Goal: Communication & Community: Share content

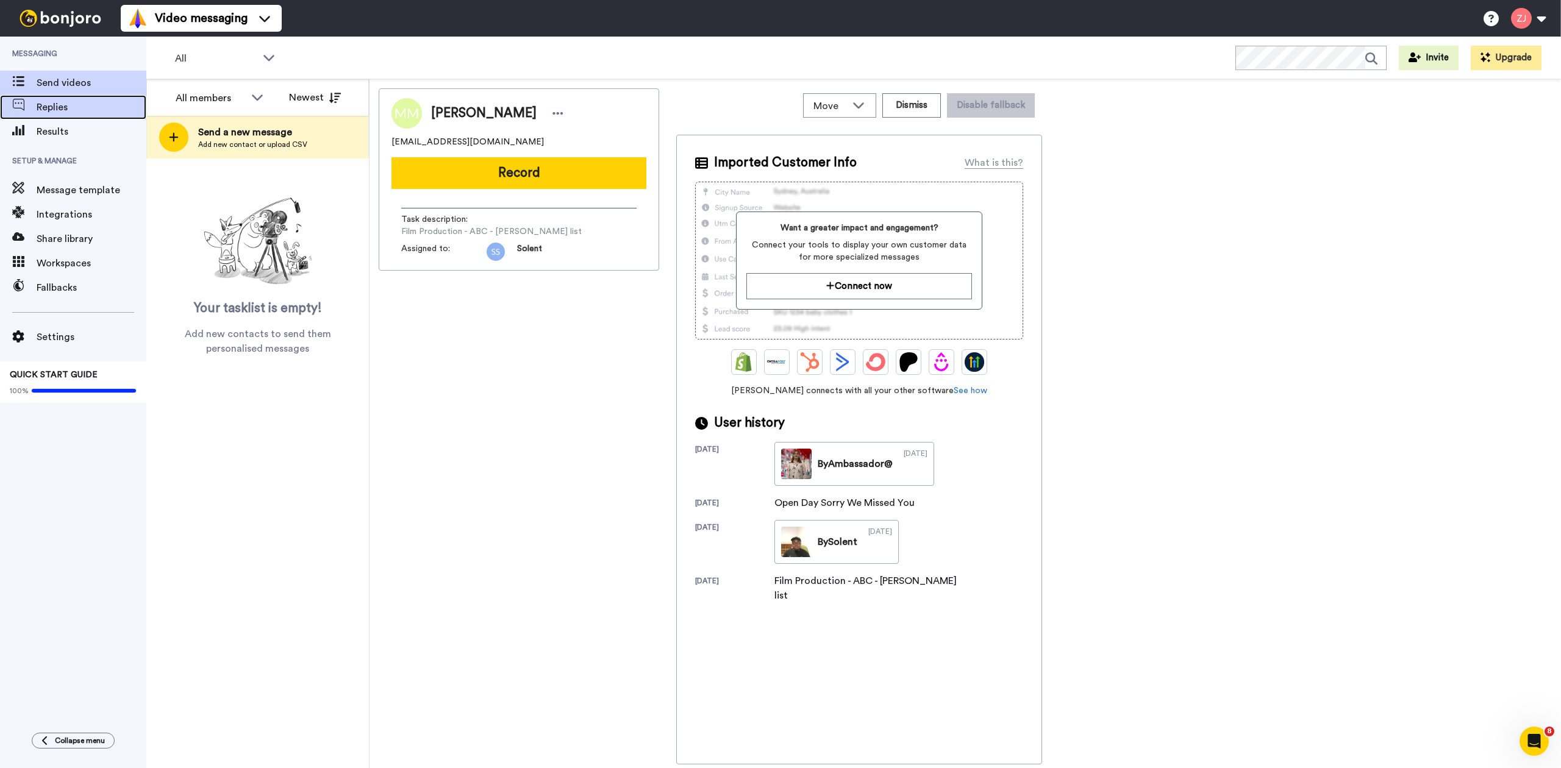
click at [107, 104] on span "Replies" at bounding box center [92, 107] width 110 height 15
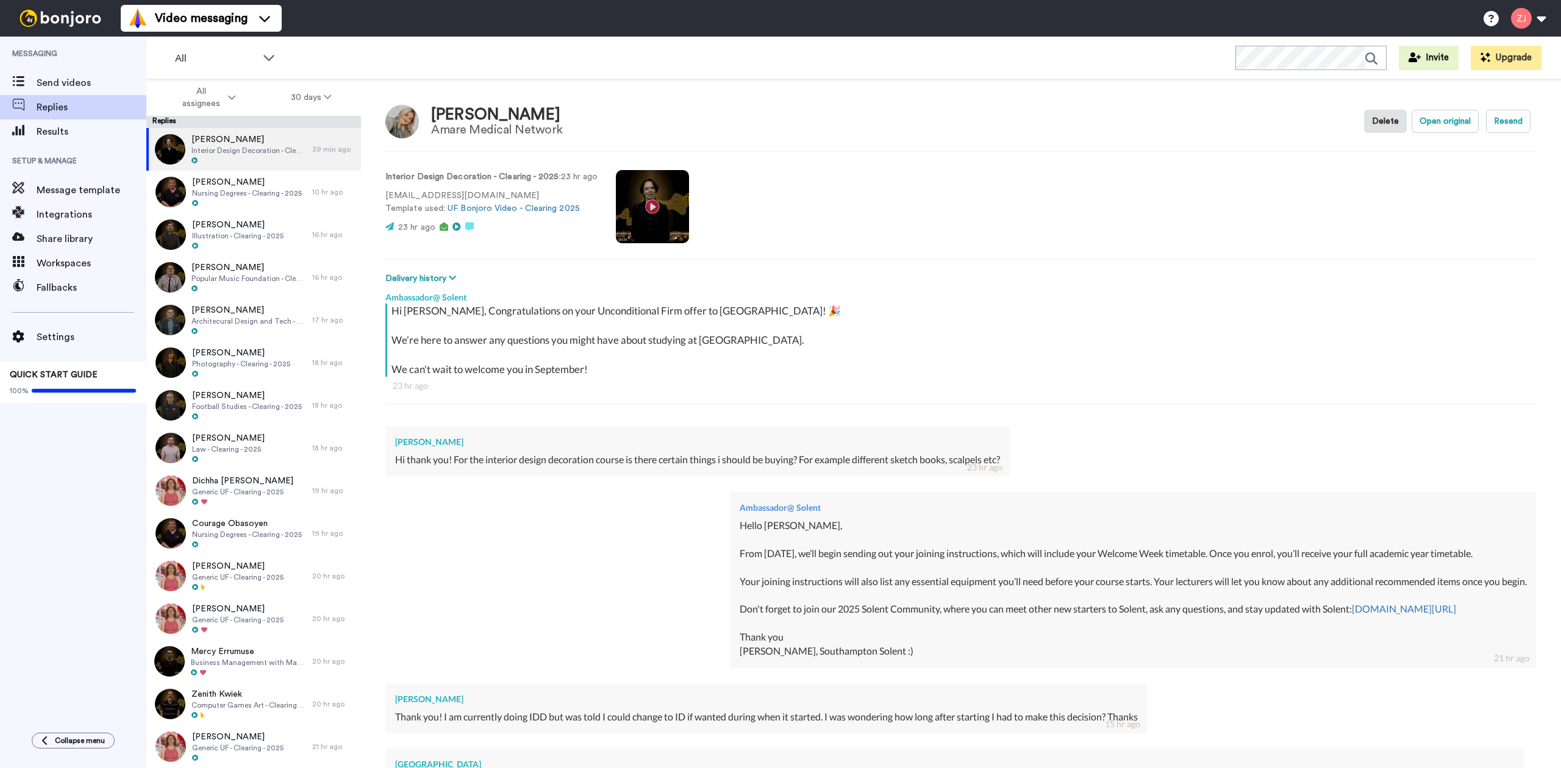
scroll to position [200, 0]
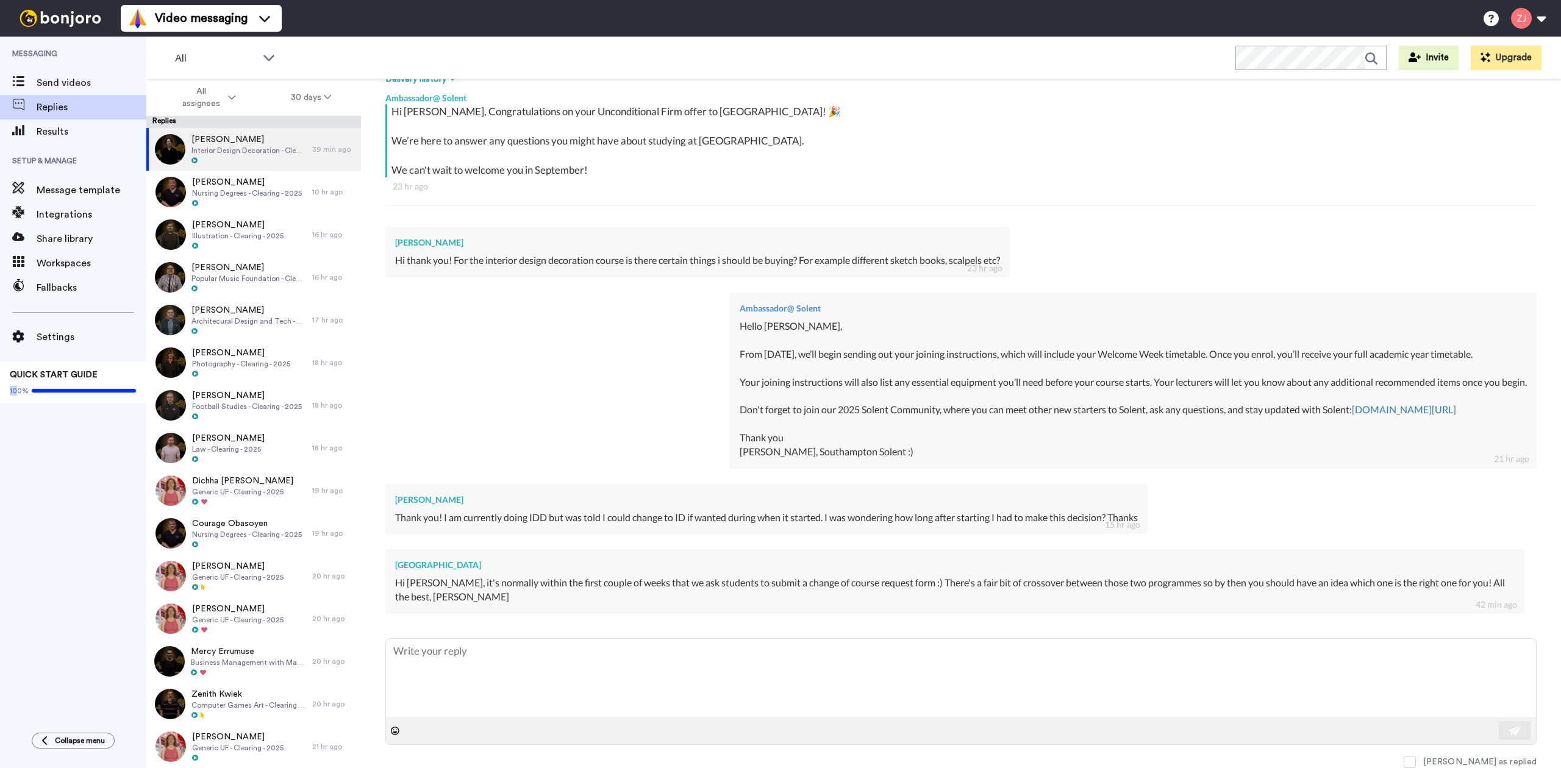
drag, startPoint x: 1, startPoint y: 526, endPoint x: 18, endPoint y: 596, distance: 72.8
click at [18, 598] on div "Messaging Send videos Replies Results Setup & Manage Message template Integrati…" at bounding box center [73, 379] width 146 height 684
click at [105, 91] on div "Send videos" at bounding box center [73, 83] width 146 height 24
type textarea "x"
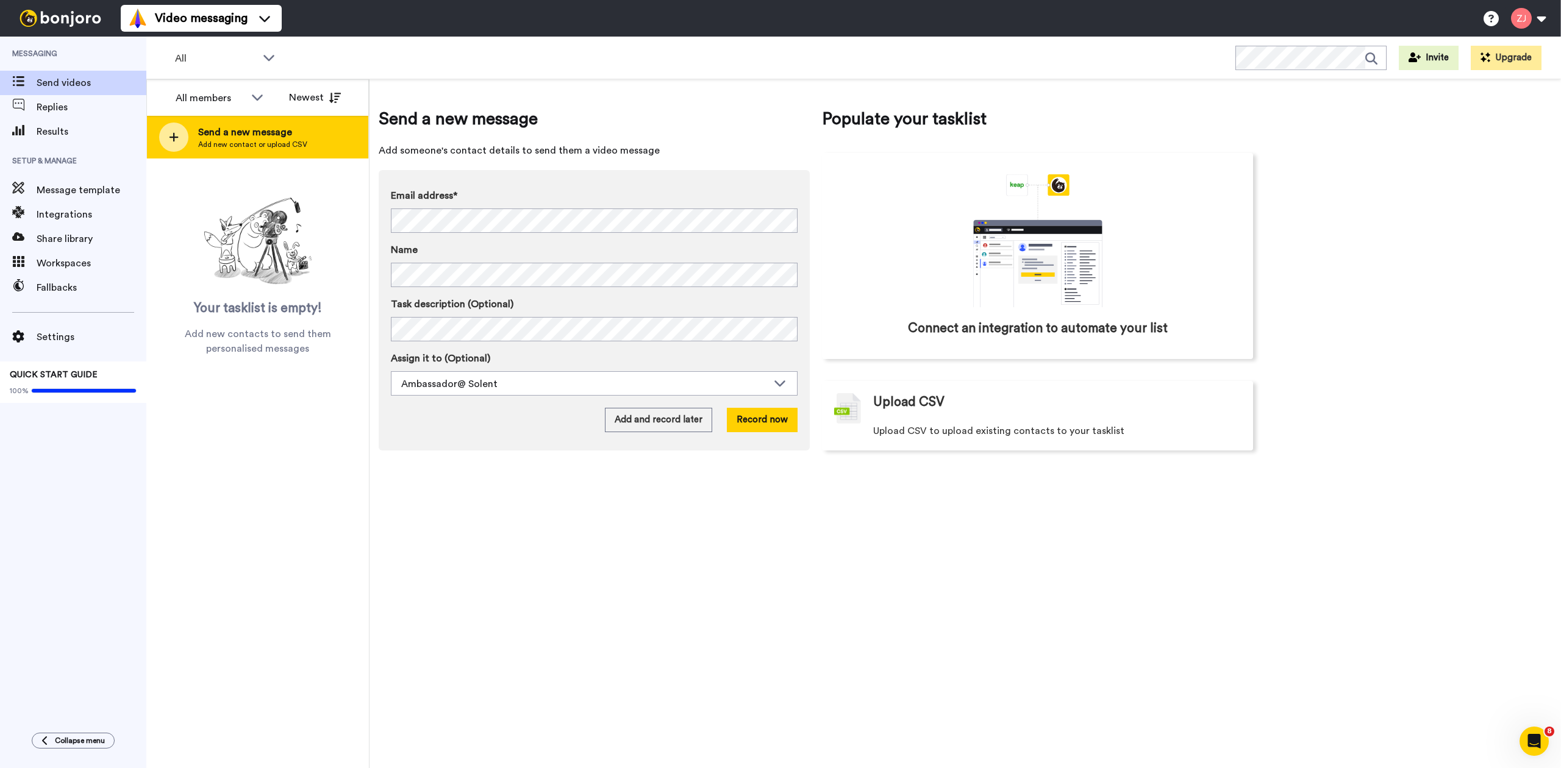
click at [159, 123] on div "Send a new message Add new contact or upload CSV" at bounding box center [257, 137] width 221 height 43
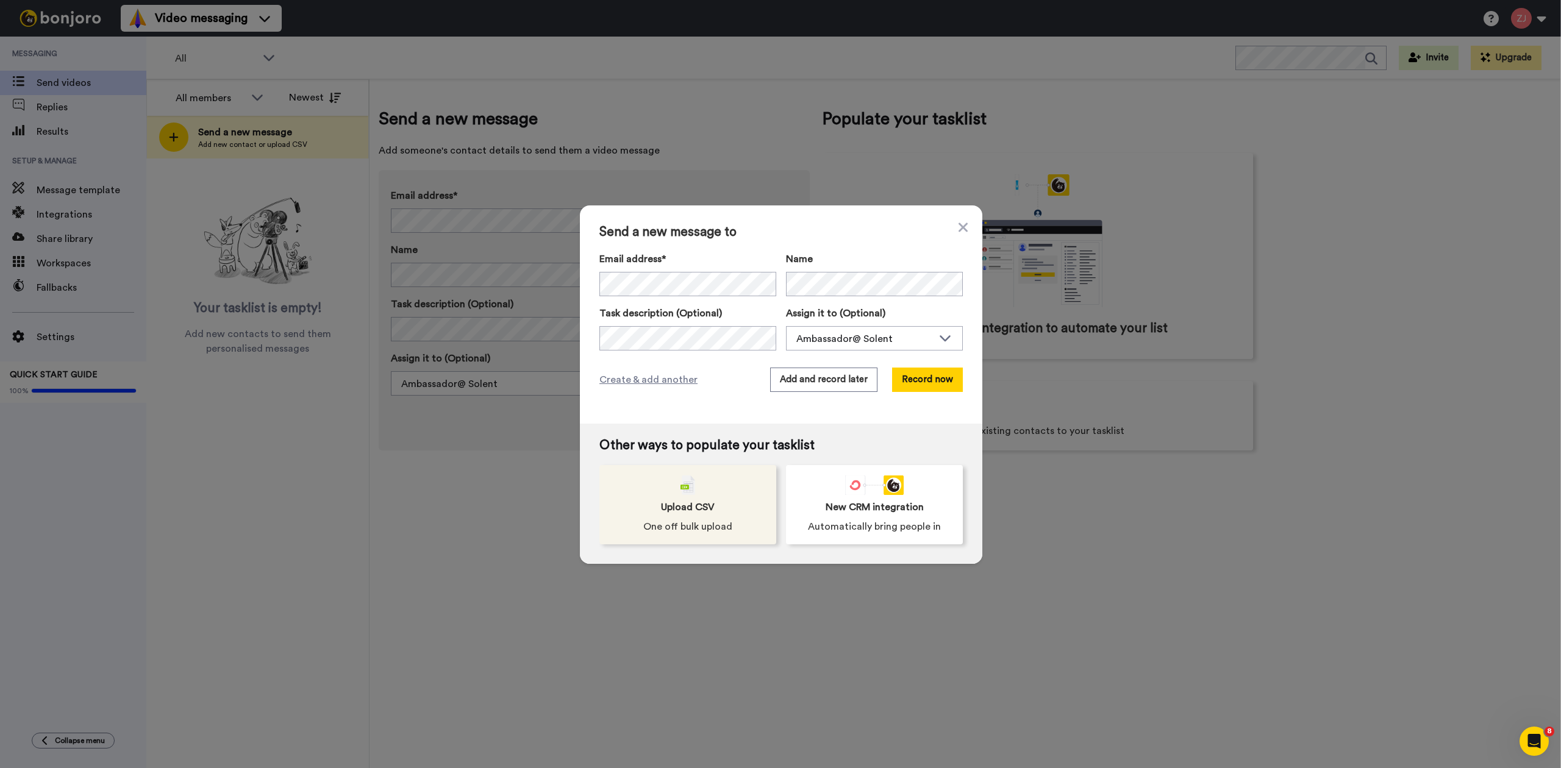
click at [689, 488] on img at bounding box center [688, 486] width 15 height 20
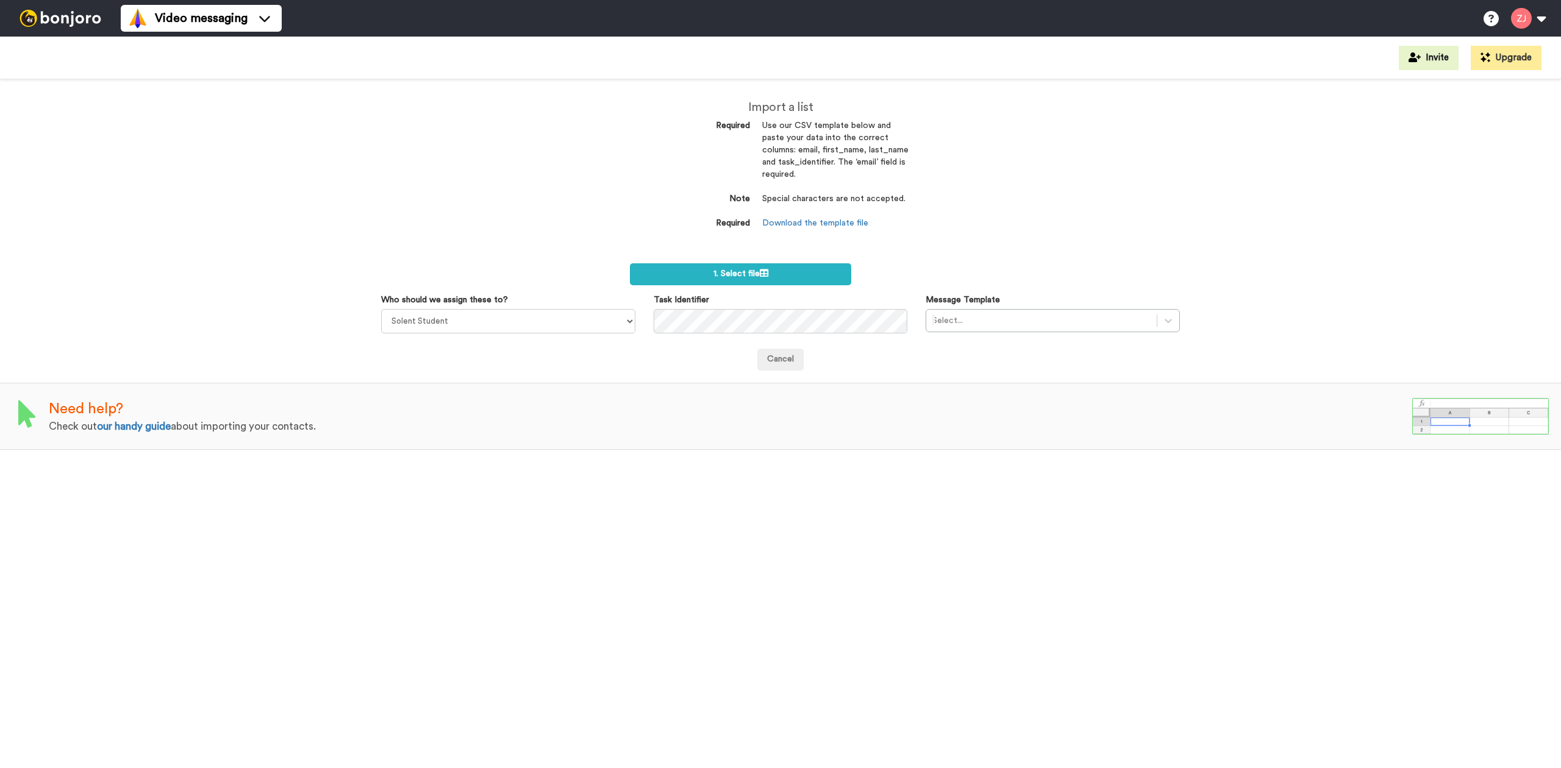
click at [781, 267] on label "1. Select file" at bounding box center [740, 274] width 221 height 22
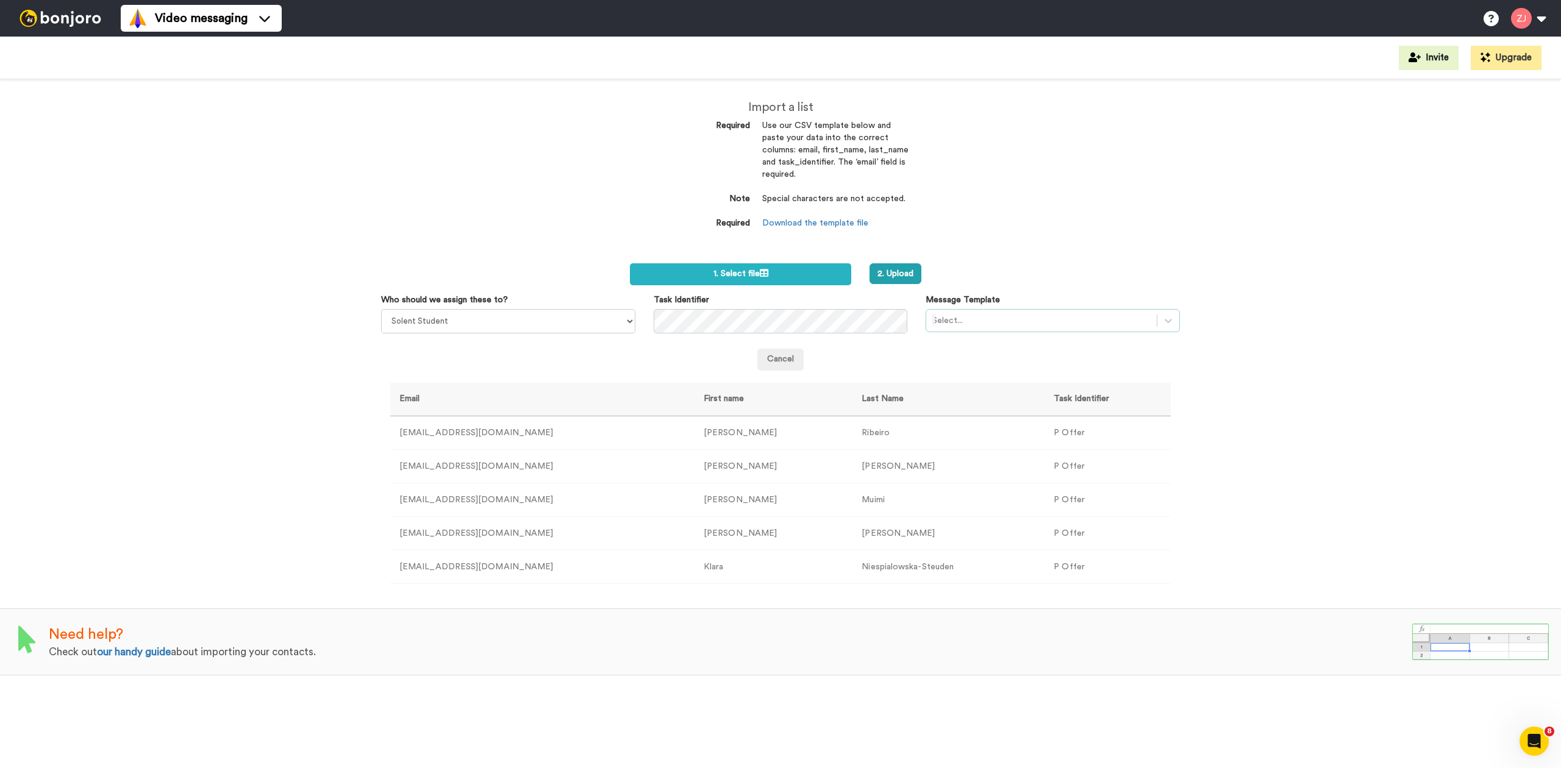
click at [964, 325] on div at bounding box center [1041, 320] width 218 height 15
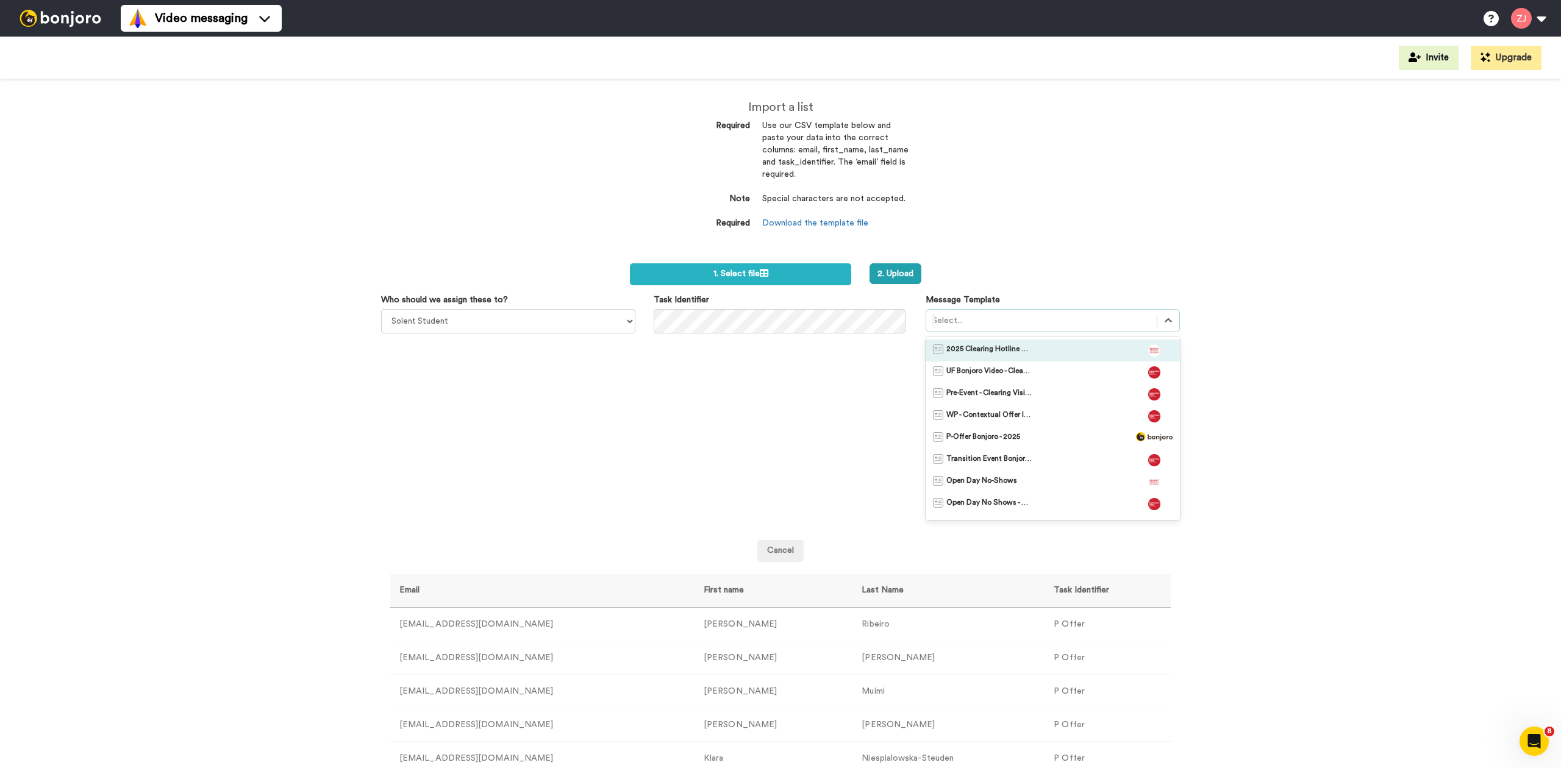
click at [976, 351] on span "2025 Clearing Hotline Template" at bounding box center [988, 351] width 85 height 12
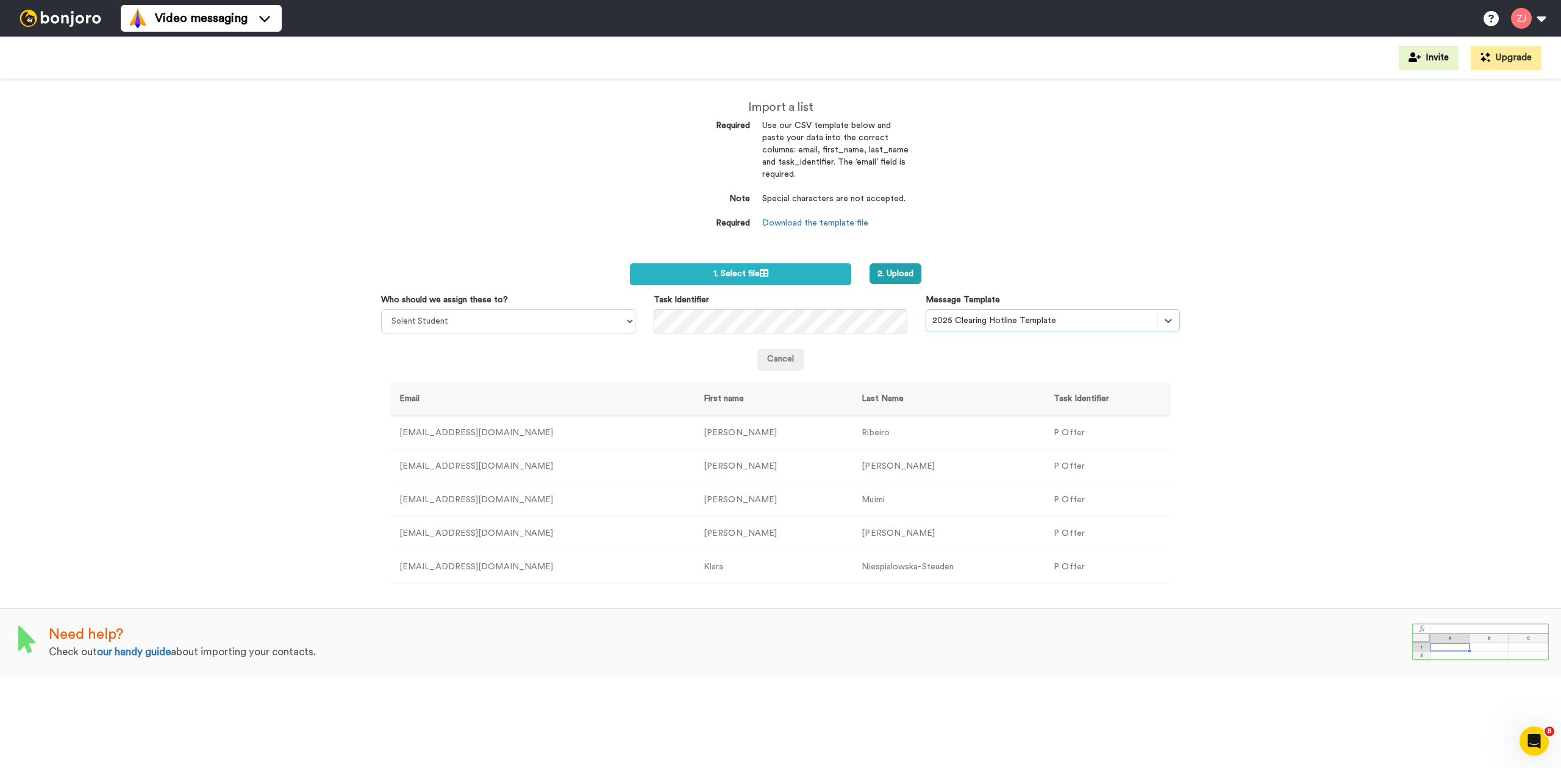
click at [1010, 252] on div "Import a list Required Use our CSV template below and paste your data into the …" at bounding box center [780, 423] width 1561 height 689
click at [908, 276] on button "2. Upload" at bounding box center [896, 273] width 52 height 21
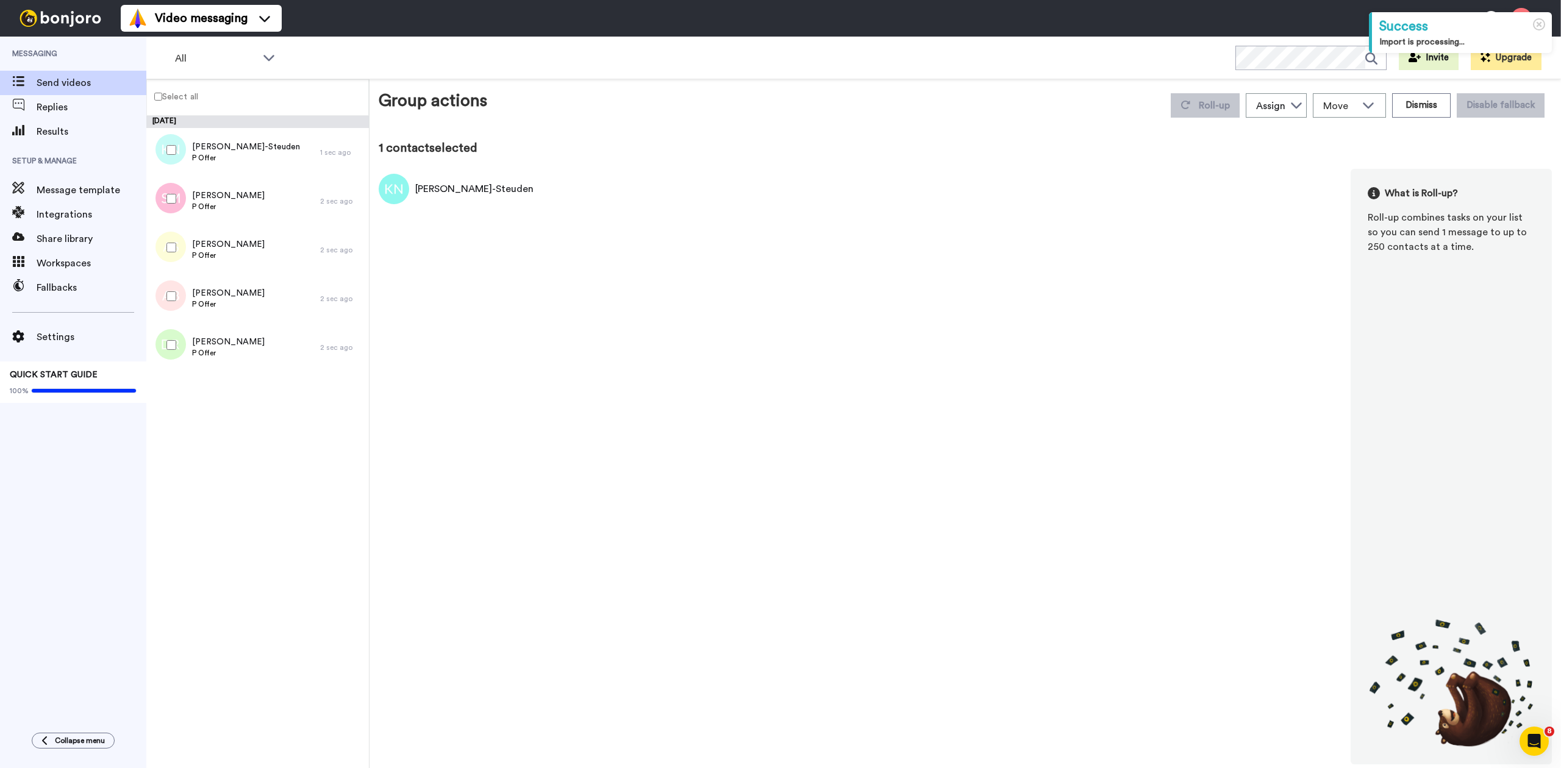
click at [166, 98] on label "Select all" at bounding box center [172, 96] width 51 height 15
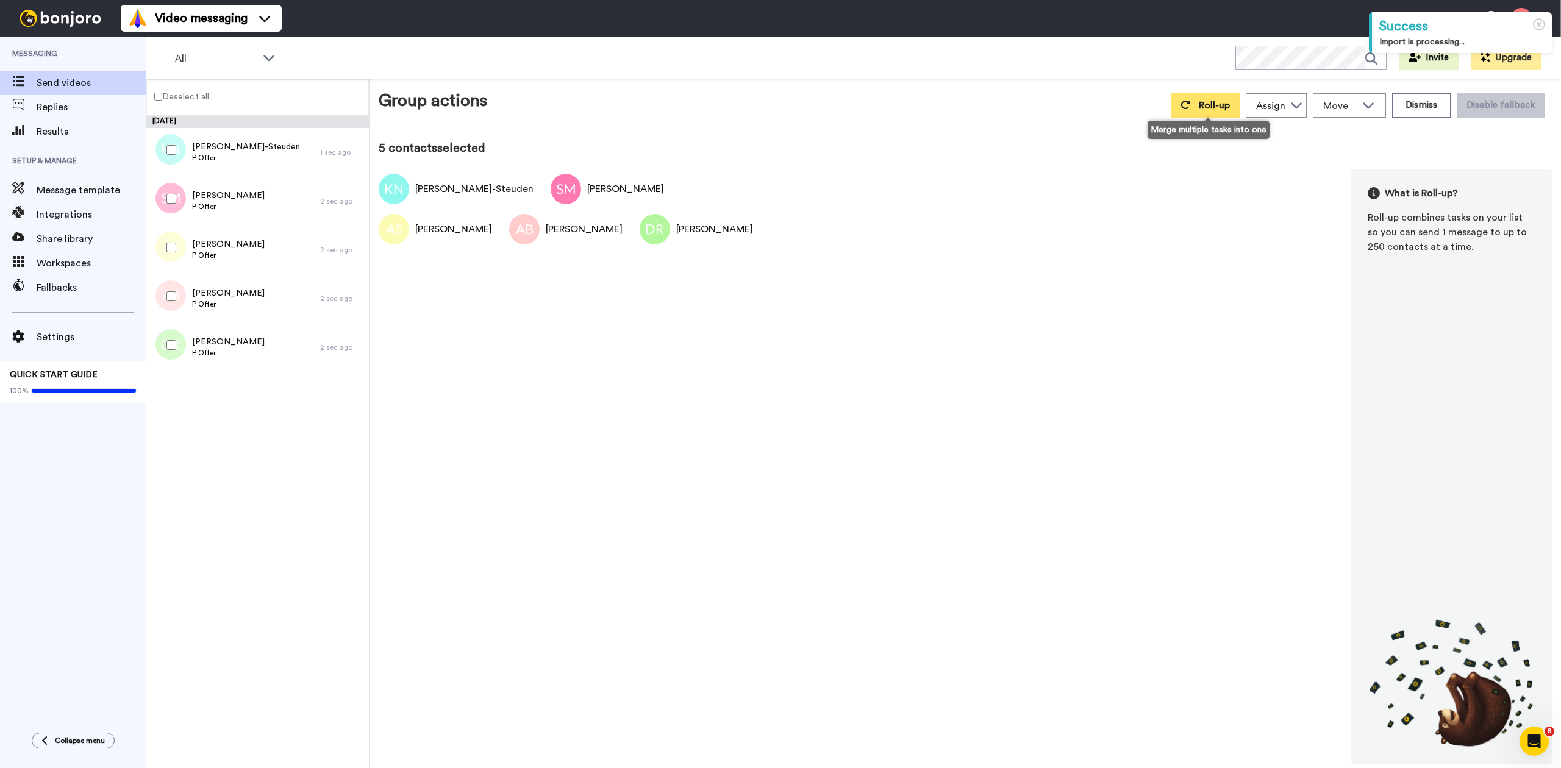
click at [1195, 101] on button "Roll-up" at bounding box center [1205, 105] width 69 height 24
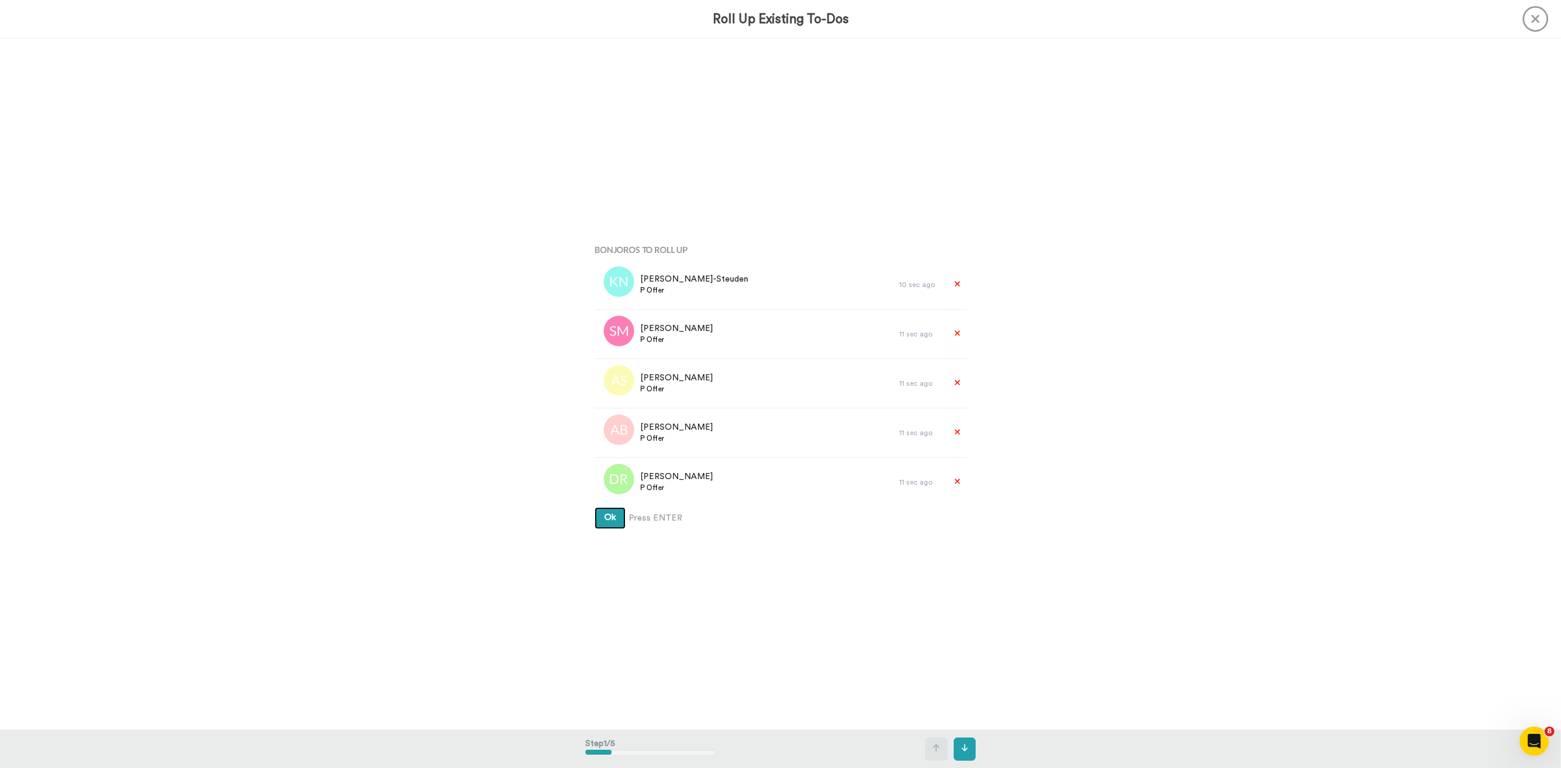
click at [595, 507] on button "Ok" at bounding box center [610, 518] width 31 height 22
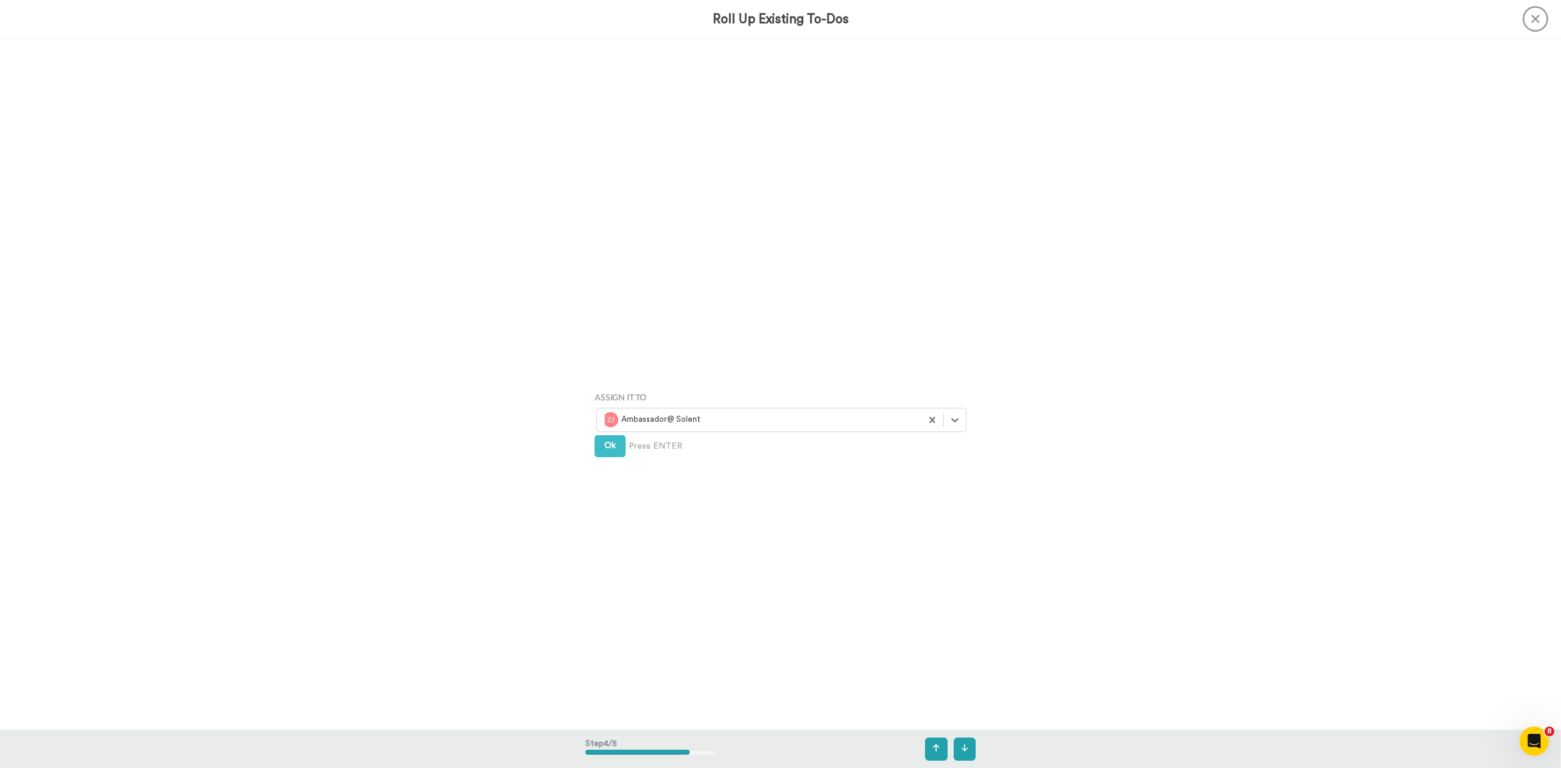
scroll to position [2075, 0]
click at [960, 382] on div at bounding box center [955, 382] width 22 height 22
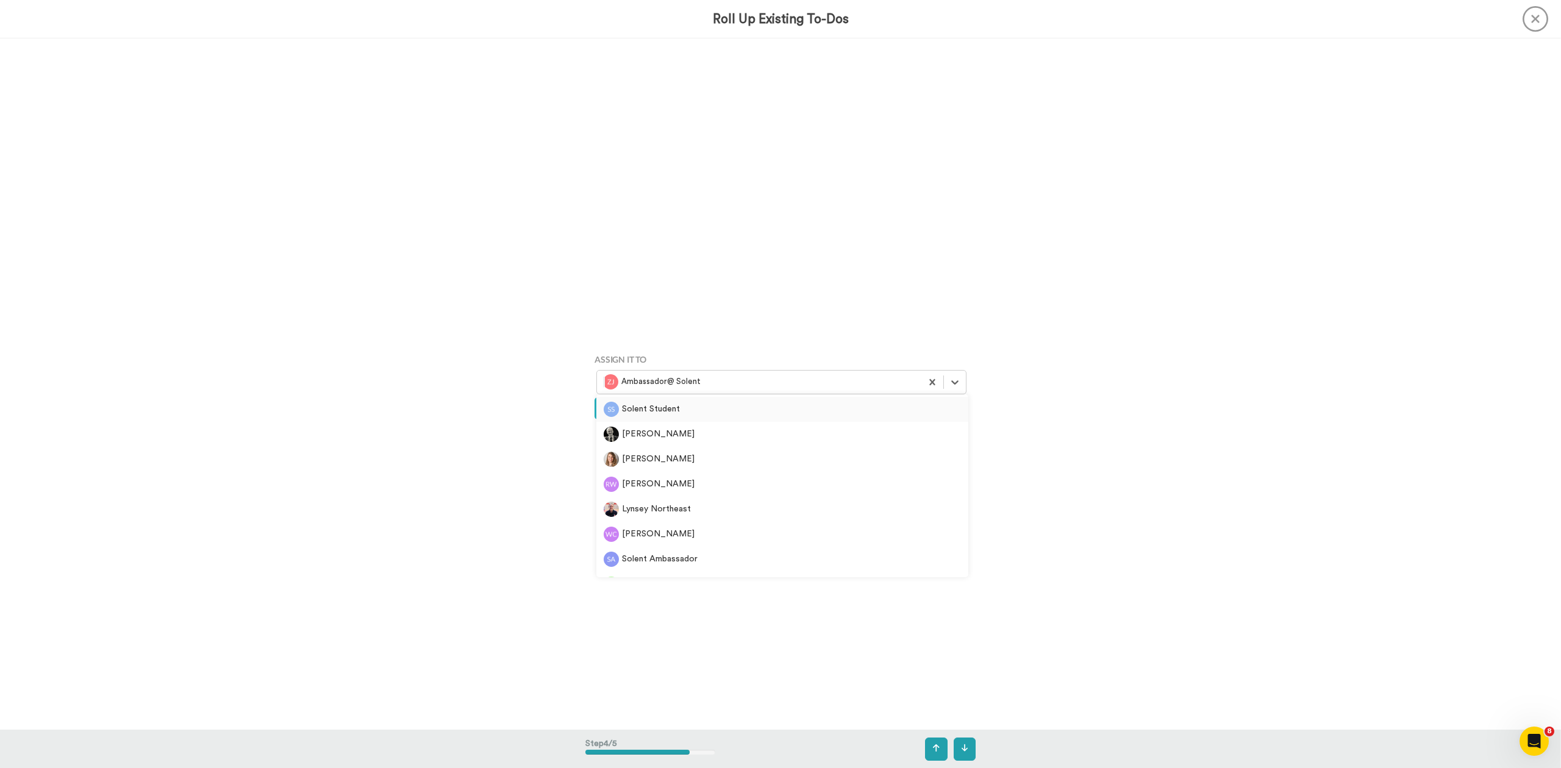
click at [842, 398] on div "Solent Student" at bounding box center [782, 409] width 372 height 25
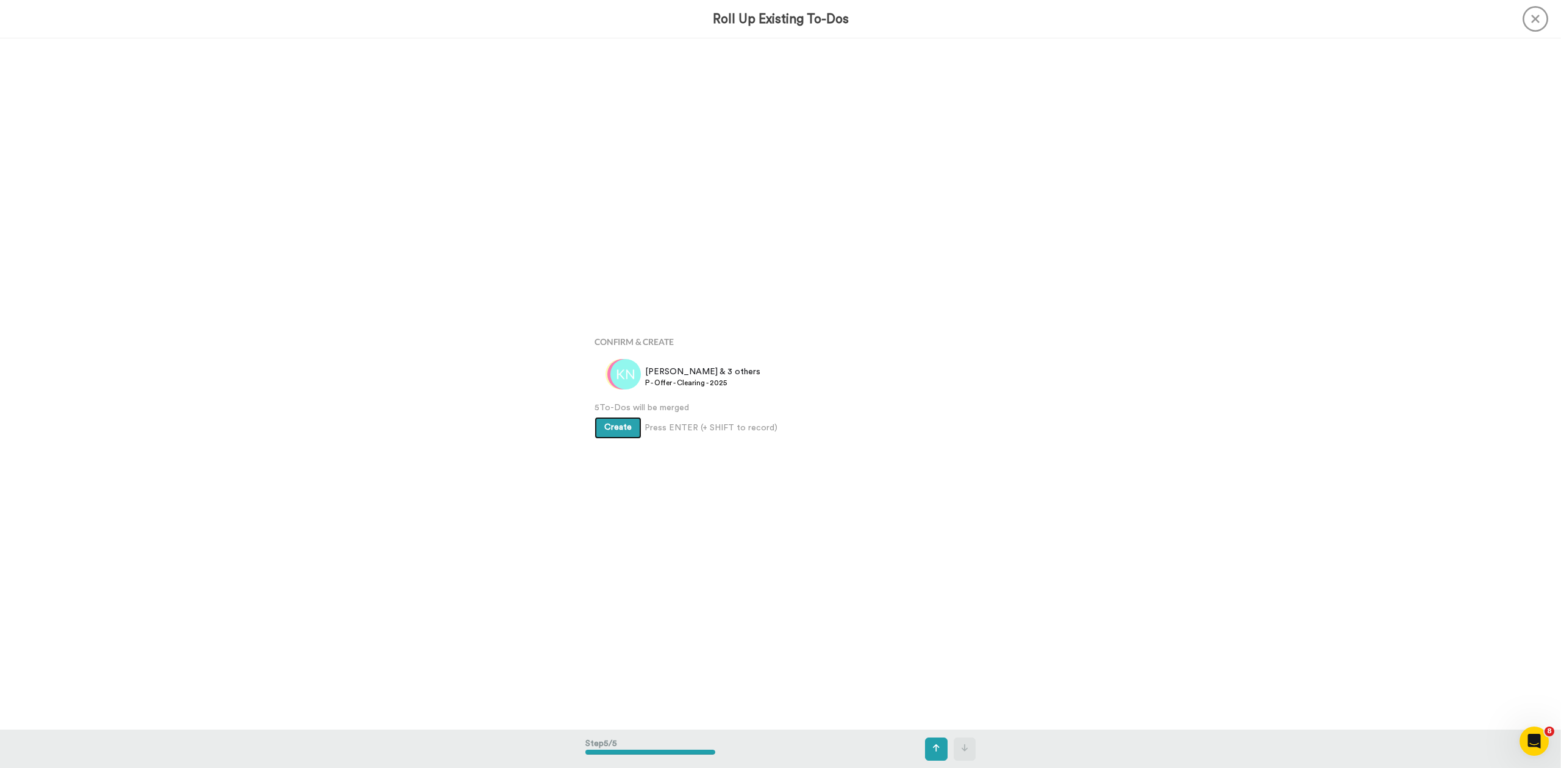
scroll to position [2766, 0]
click at [620, 418] on button "Create" at bounding box center [618, 427] width 47 height 22
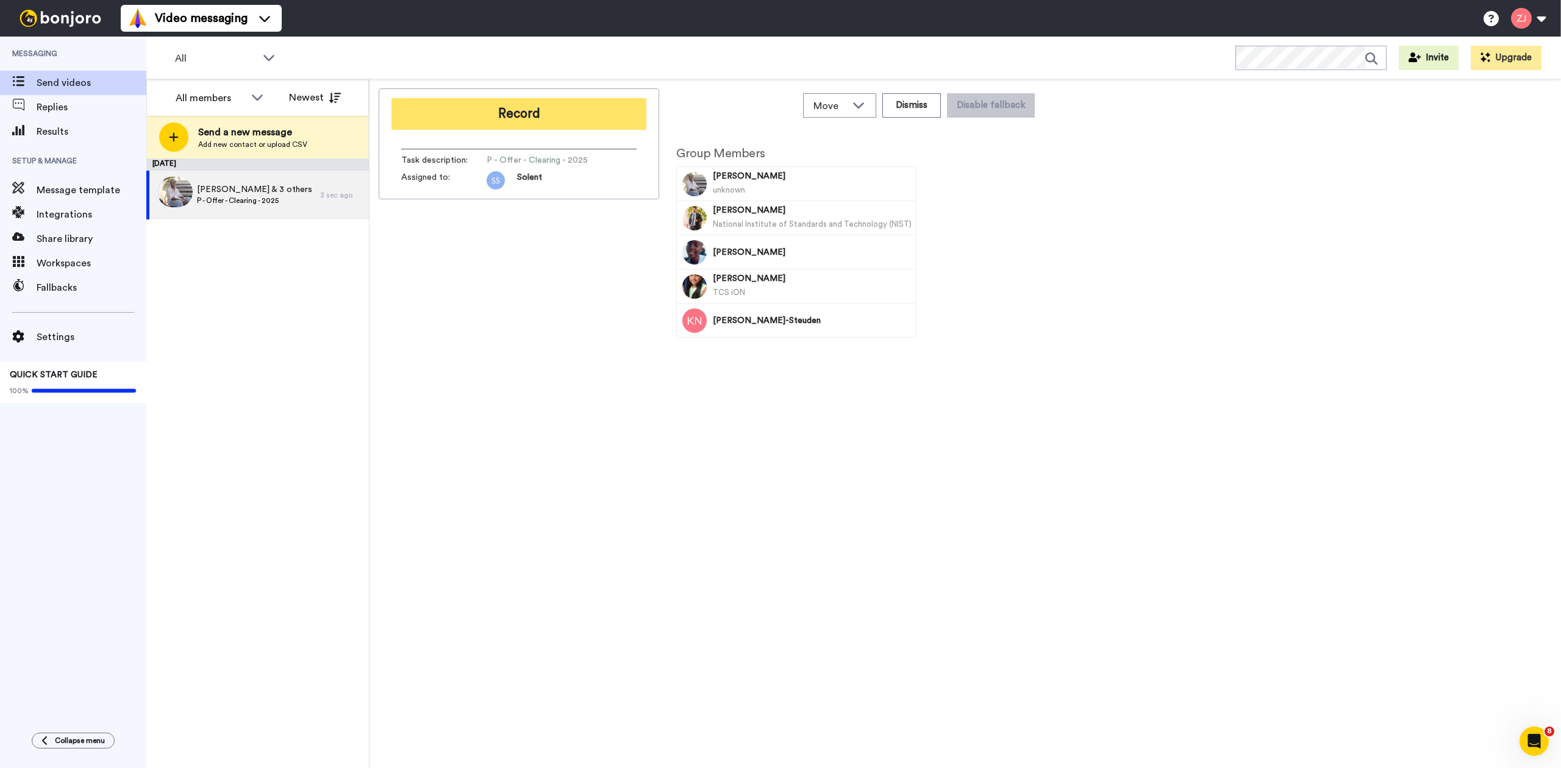
click at [581, 113] on button "Record" at bounding box center [519, 114] width 255 height 32
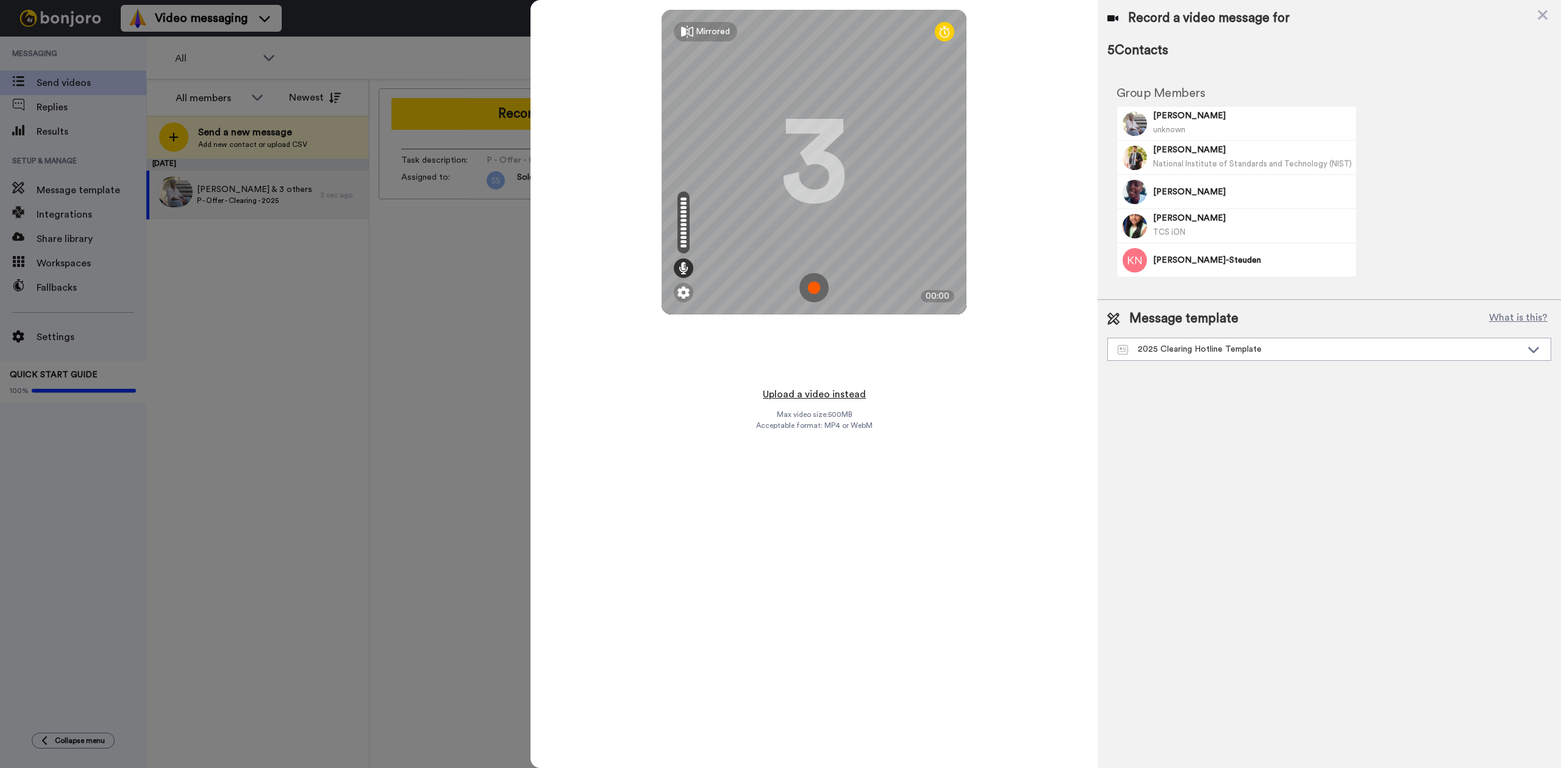
click at [820, 393] on button "Upload a video instead" at bounding box center [814, 395] width 110 height 16
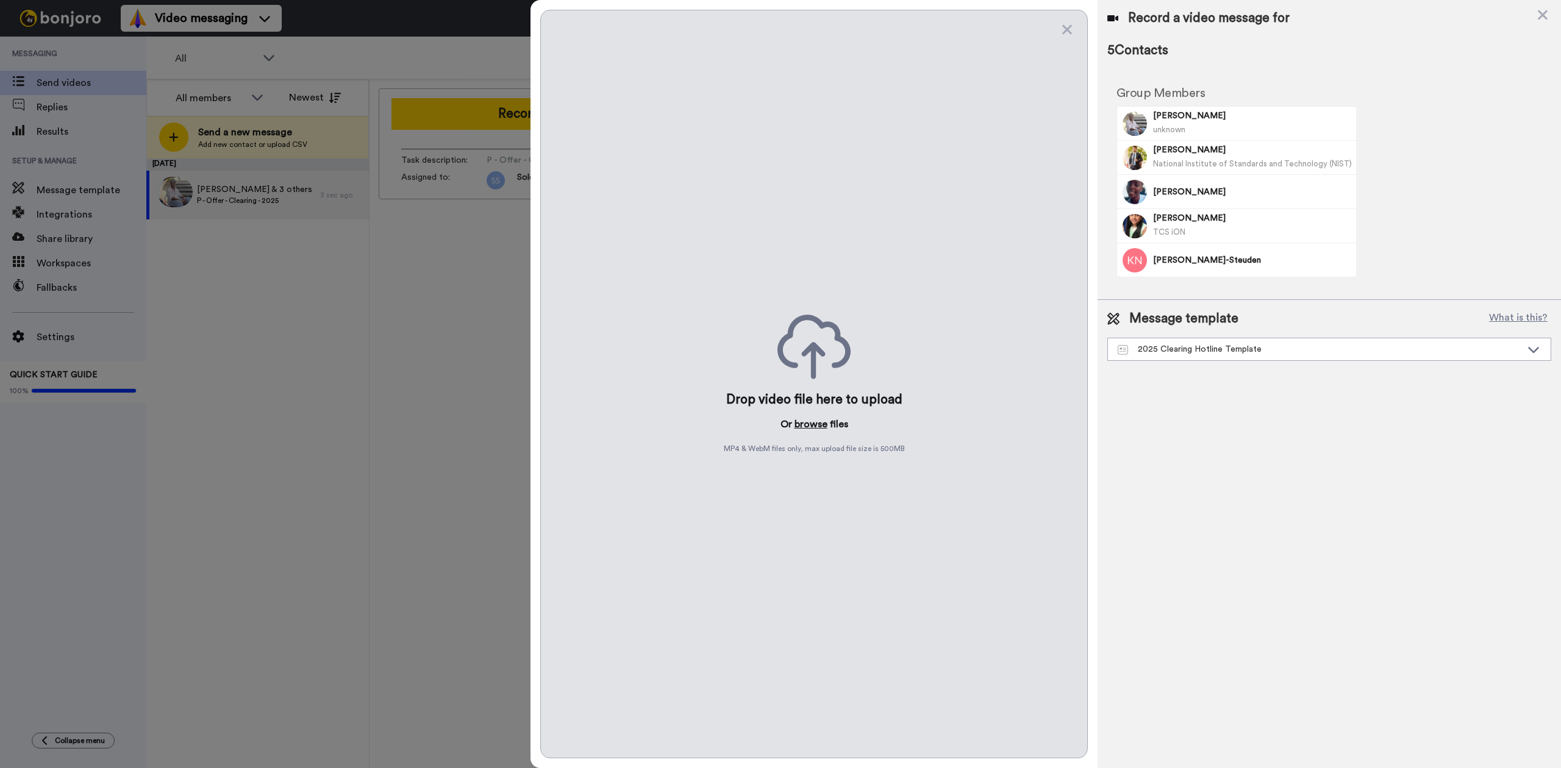
click at [815, 425] on button "browse" at bounding box center [811, 424] width 33 height 15
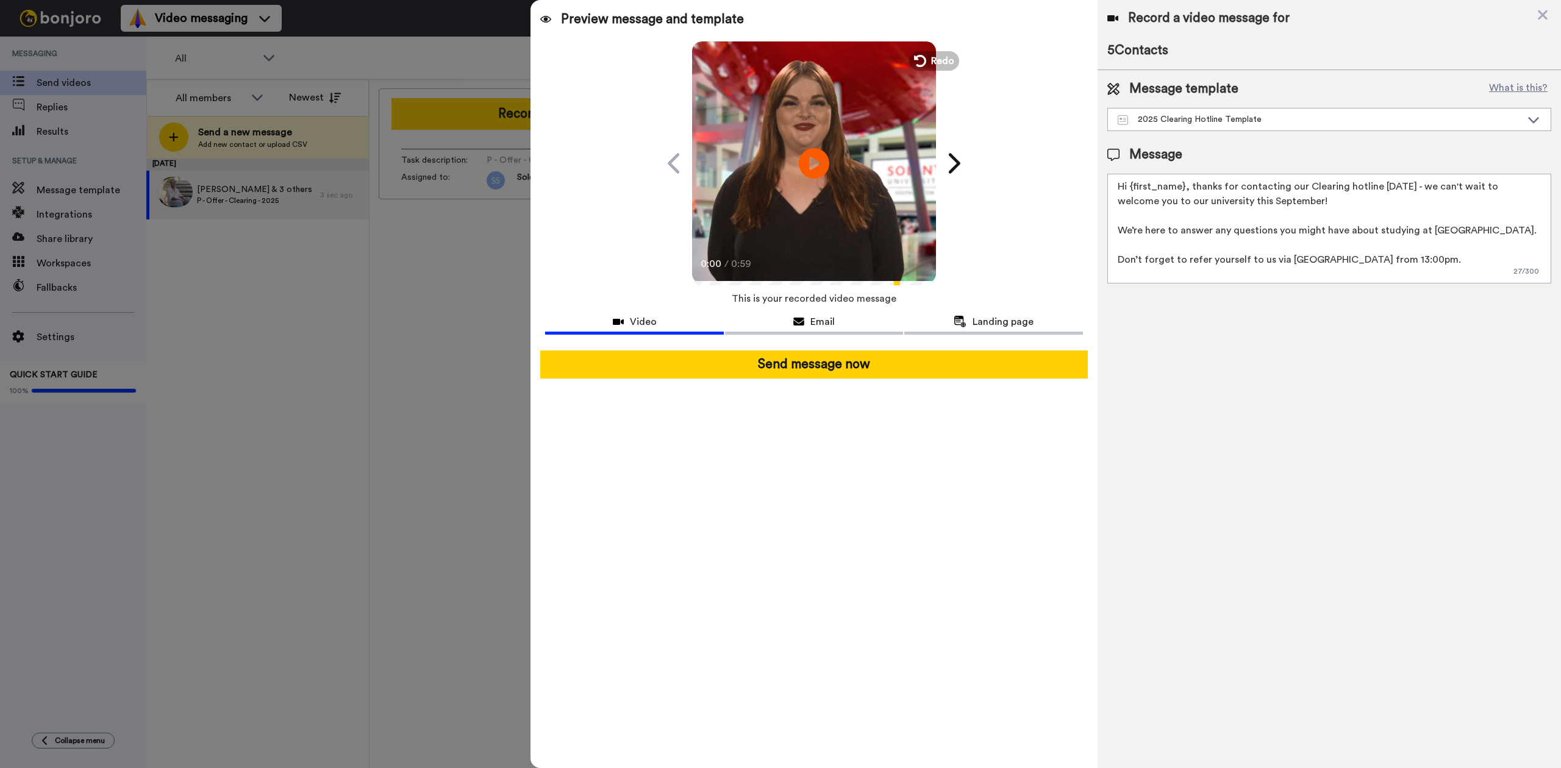
click at [1394, 188] on textarea "Hi {first_name}, thanks for contacting our Clearing hotline today - we can't wa…" at bounding box center [1329, 229] width 444 height 110
click at [1347, 489] on div "Record a video message for 5 Contacts Message template What is this? 2025 Clear…" at bounding box center [1329, 384] width 463 height 768
drag, startPoint x: 1393, startPoint y: 261, endPoint x: 1333, endPoint y: 254, distance: 60.7
click at [1333, 254] on textarea "Hi {first_name}, thanks for contacting our Clearing hotline - we can't wait to …" at bounding box center [1329, 229] width 444 height 110
type textarea "Hi {first_name}, thanks for contacting our Clearing hotline - we can't wait to …"
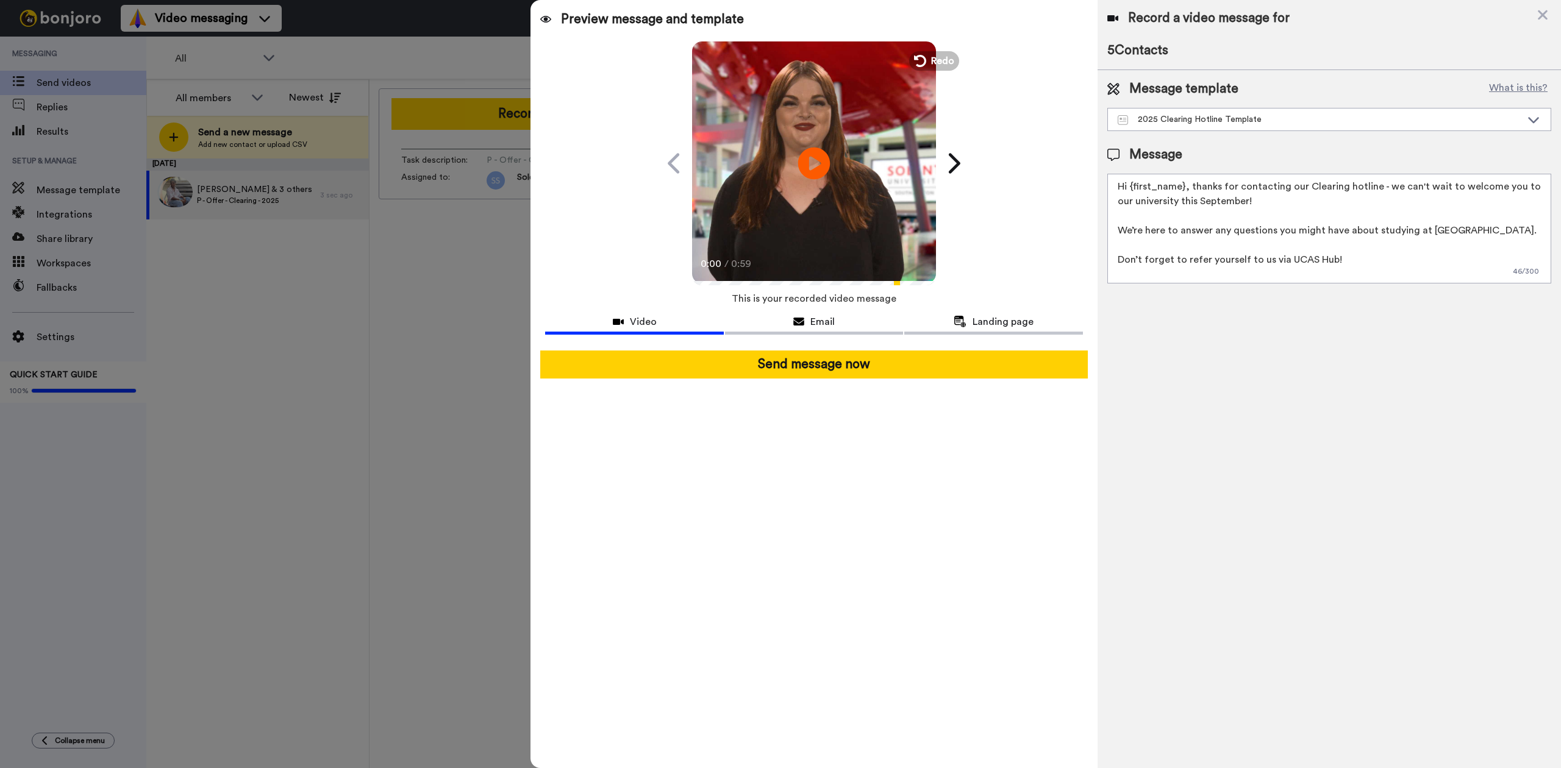
click at [828, 157] on icon at bounding box center [814, 163] width 32 height 32
click at [829, 184] on icon "Play/Pause" at bounding box center [814, 163] width 32 height 58
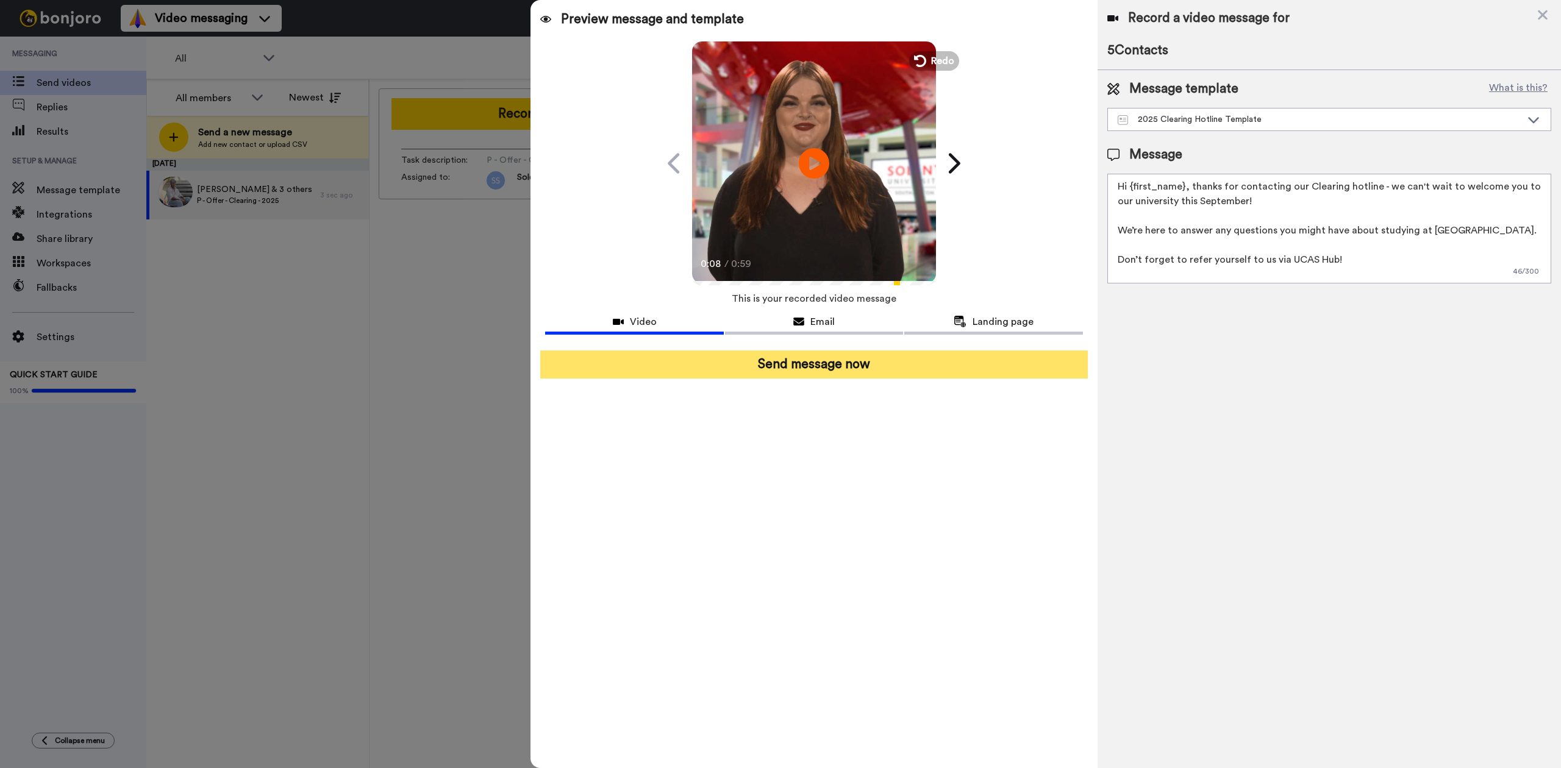
click at [852, 361] on button "Send message now" at bounding box center [813, 365] width 547 height 28
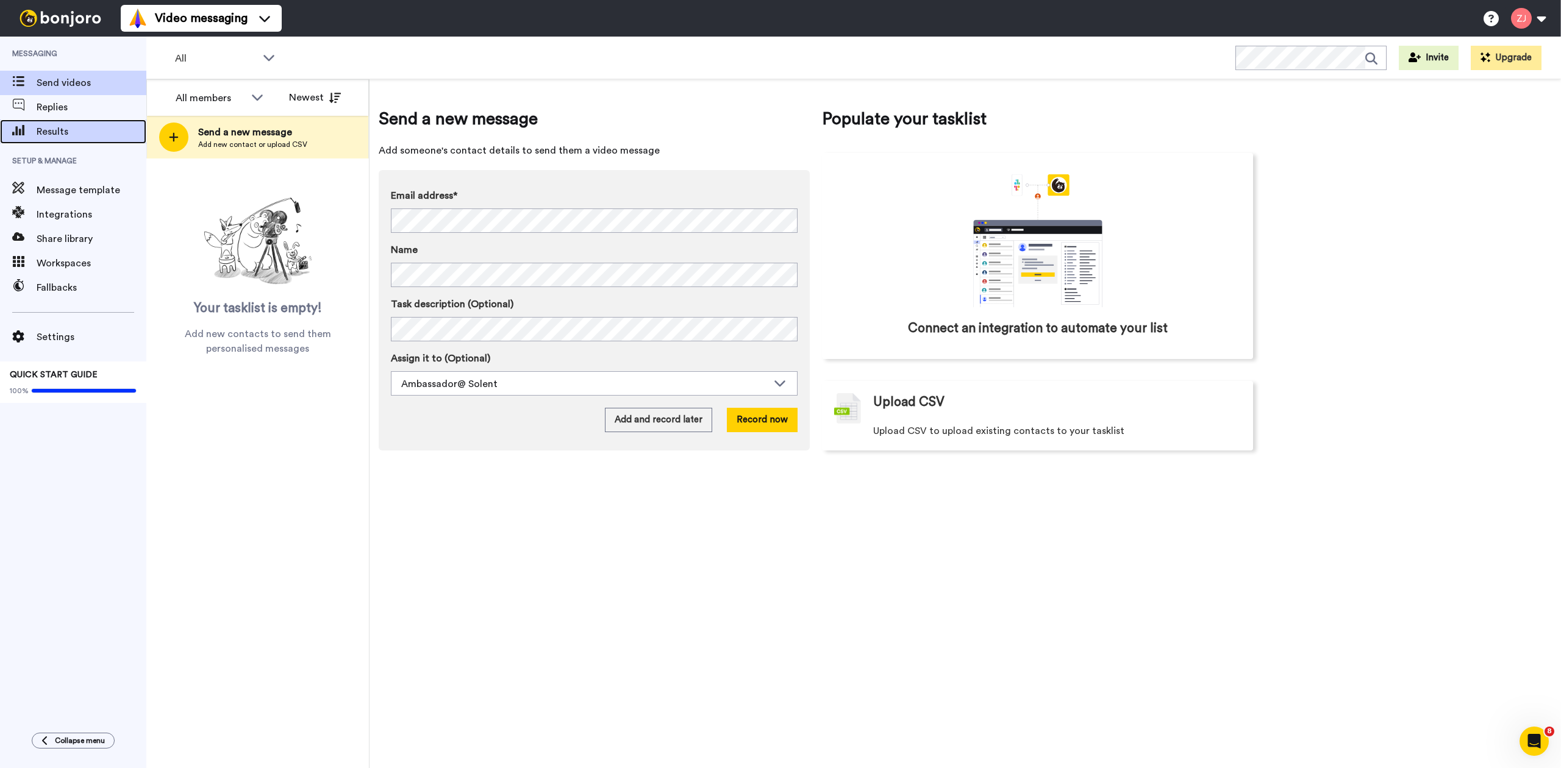
click at [66, 125] on span "Results" at bounding box center [92, 131] width 110 height 15
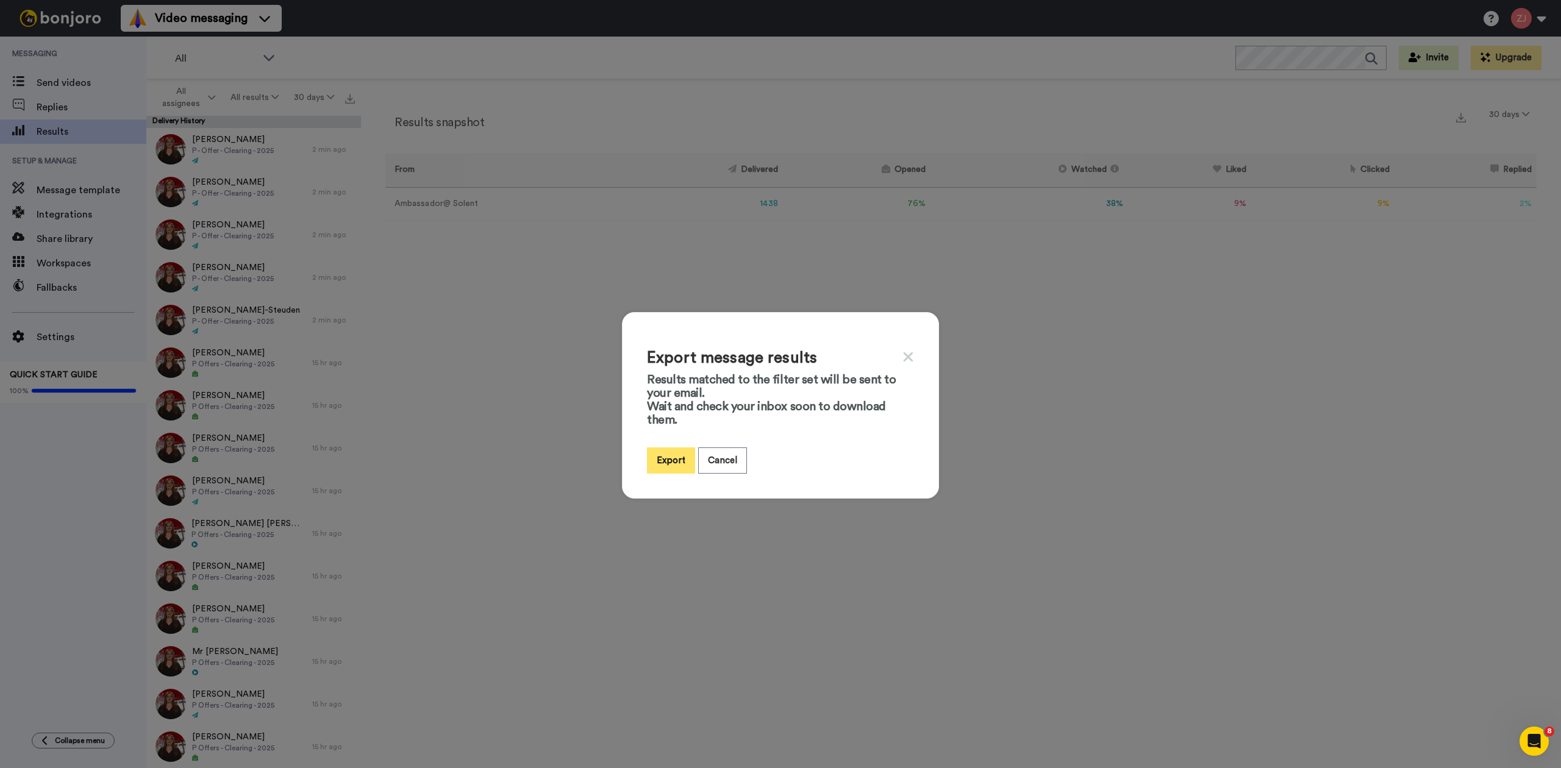
click at [657, 461] on button "Export" at bounding box center [671, 461] width 48 height 26
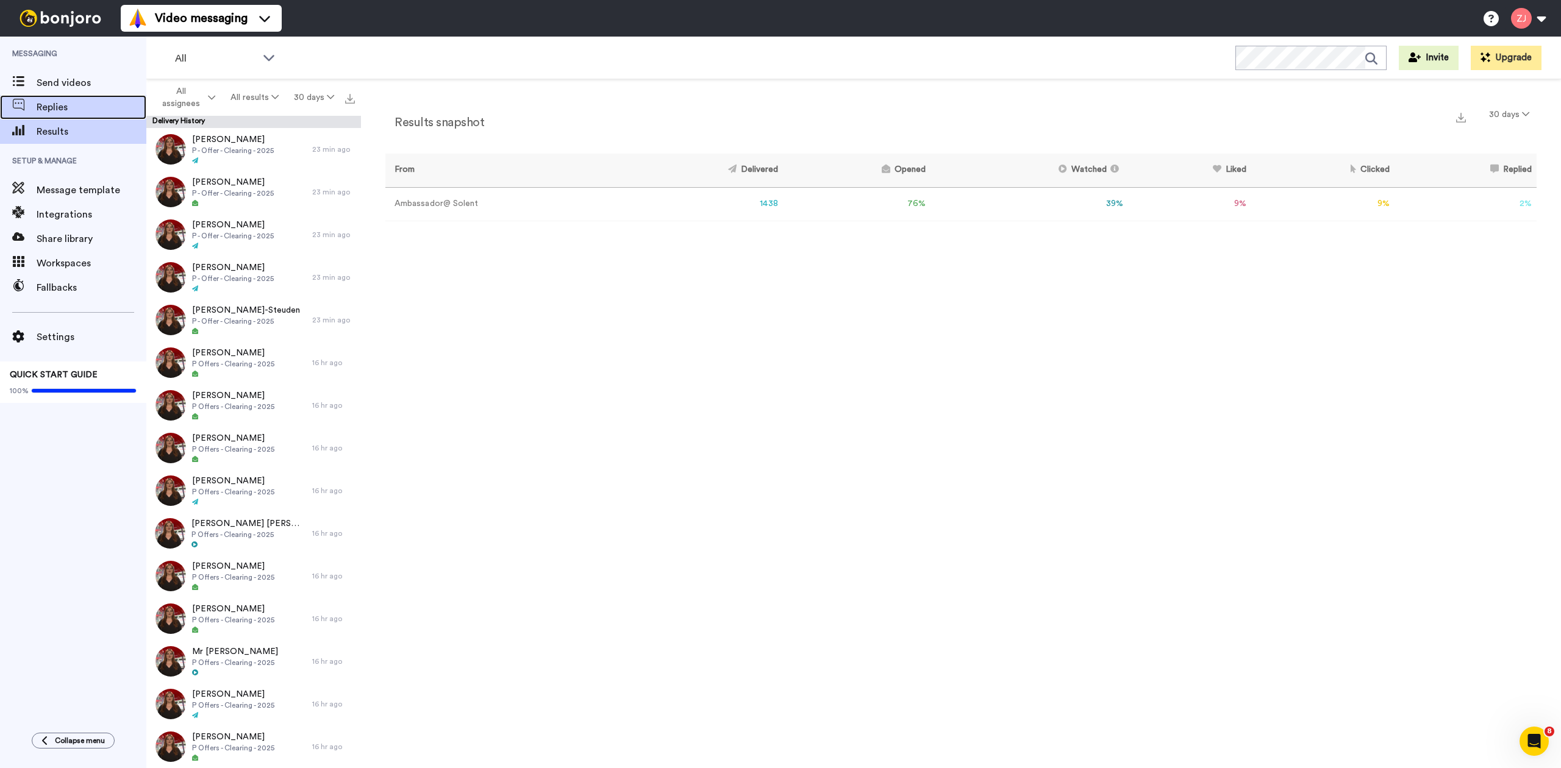
click at [73, 108] on span "Replies" at bounding box center [92, 107] width 110 height 15
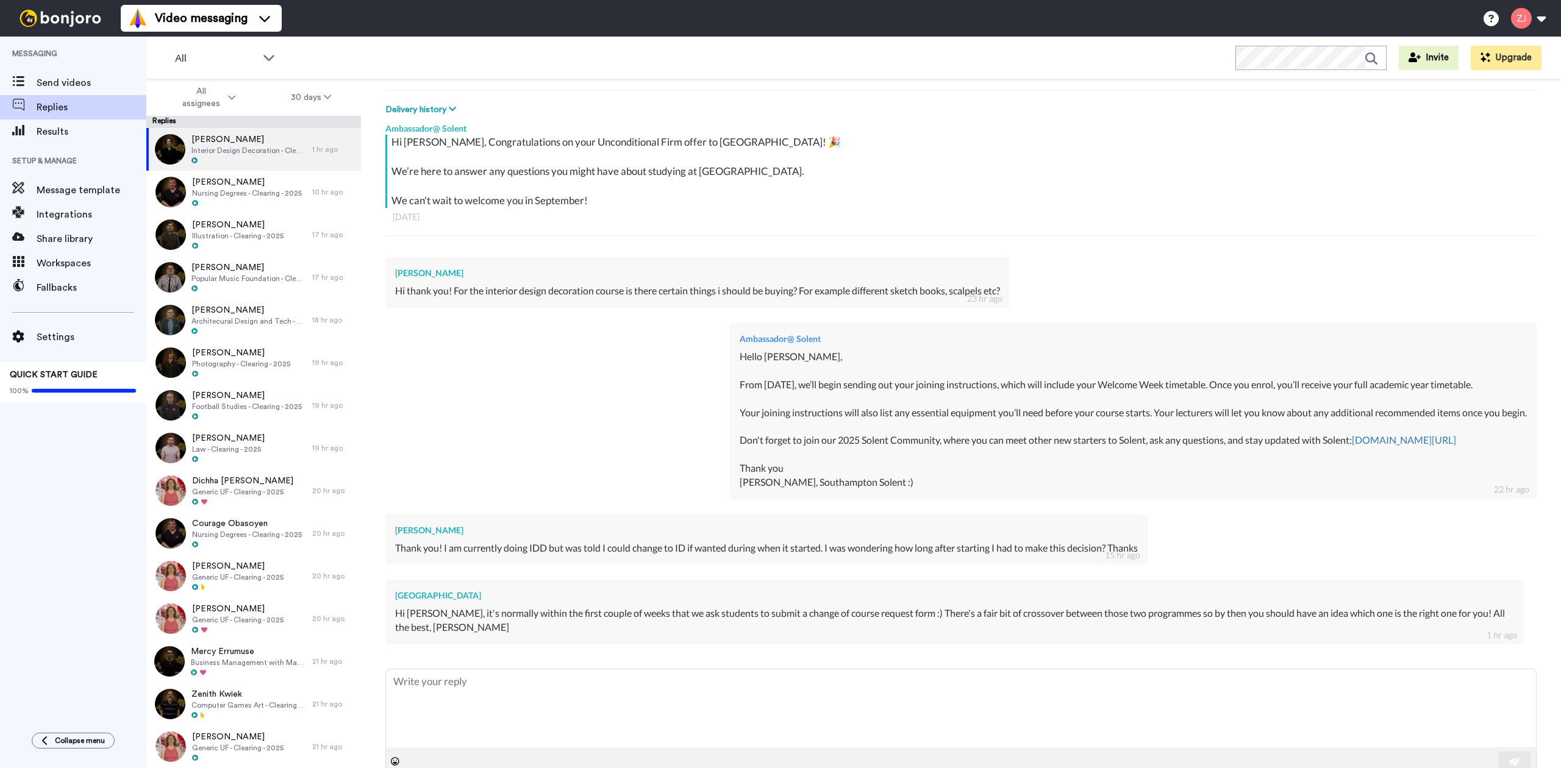
scroll to position [172, 0]
click at [553, 437] on div "Ambassador@ Solent Hello Gracie, From tomorrow, we’ll begin sending out your jo…" at bounding box center [960, 406] width 1151 height 191
click at [244, 171] on div "Jessica Mbuyi Nursing Degrees - Clearing - 2025" at bounding box center [229, 192] width 166 height 43
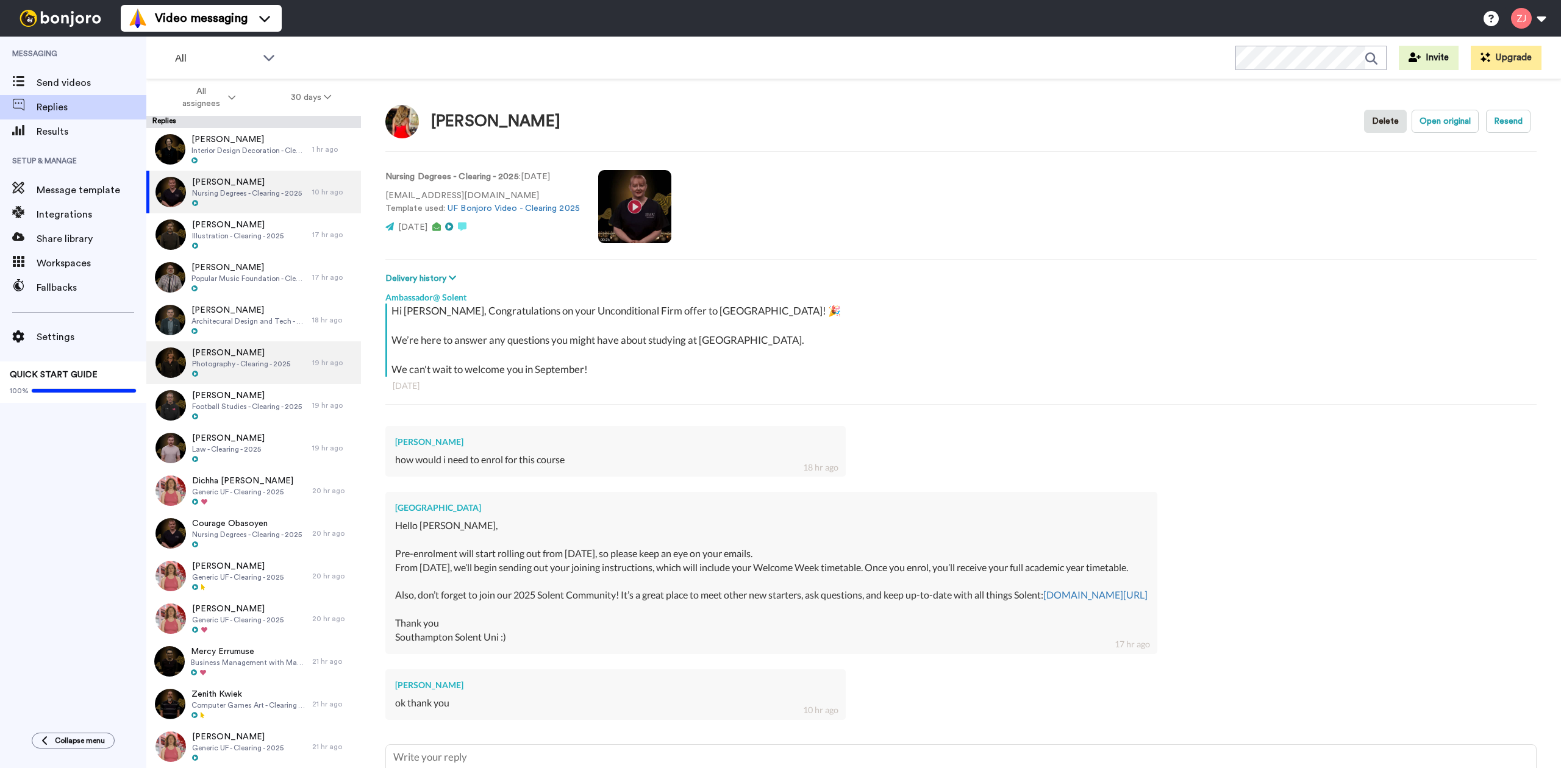
scroll to position [1, 0]
click at [237, 244] on div at bounding box center [237, 246] width 91 height 9
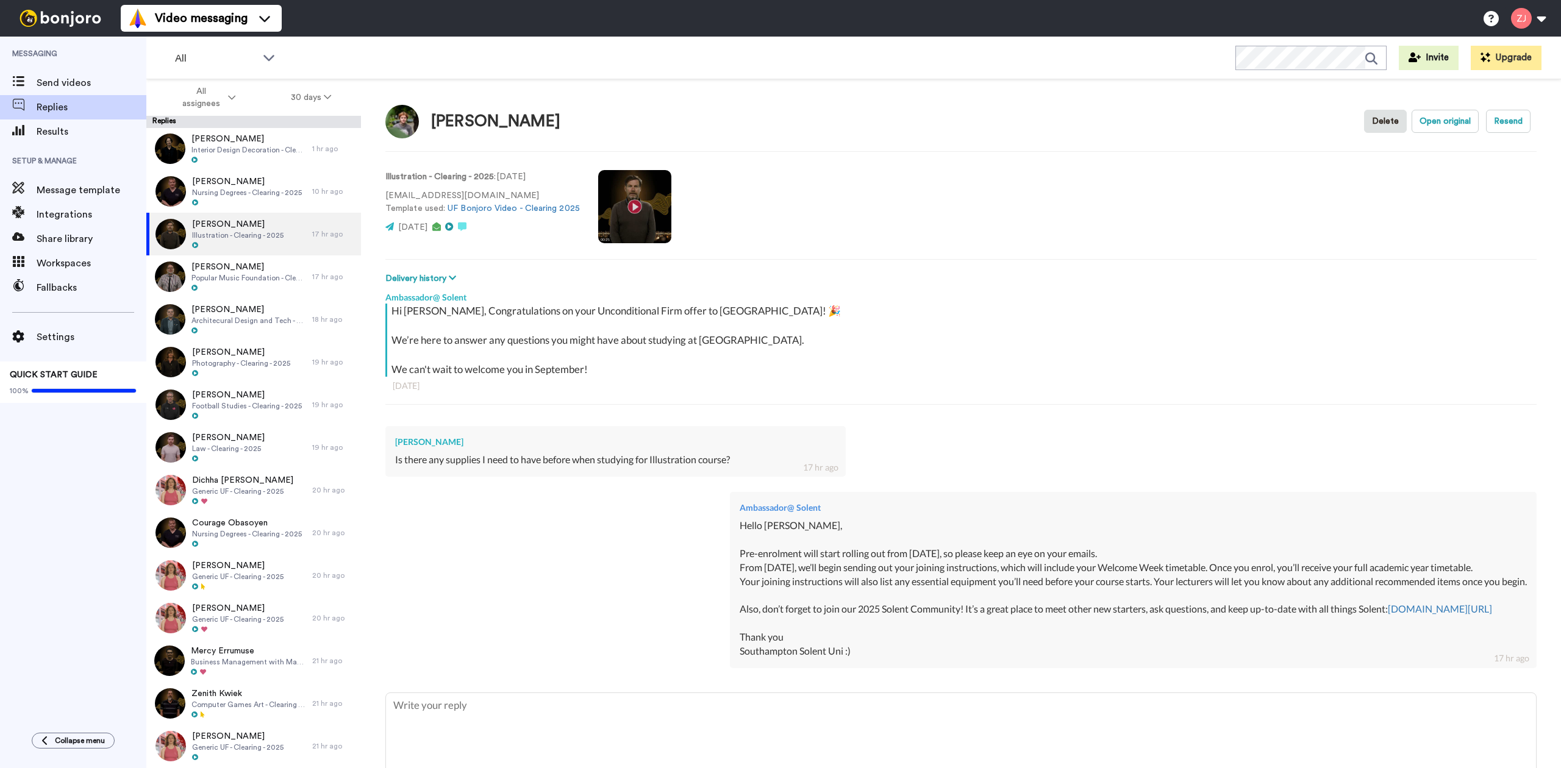
click at [442, 596] on div "Ambassador@ Solent Hello Cailen, Pre-enrolment will start rolling out from Mond…" at bounding box center [960, 578] width 1151 height 191
click at [198, 263] on span "Luke Ford" at bounding box center [248, 267] width 115 height 12
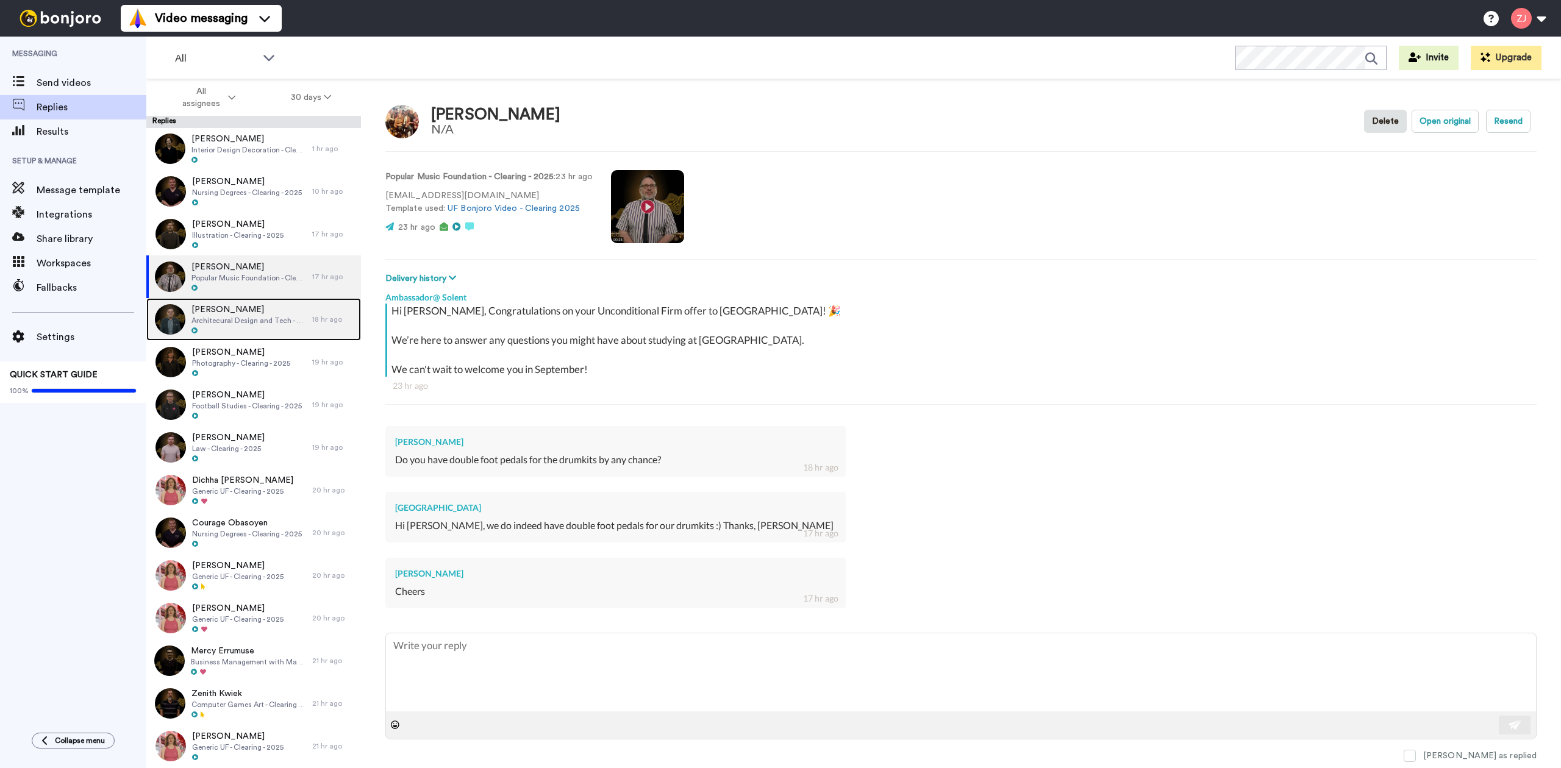
click at [272, 315] on span "Patrick Dunne" at bounding box center [248, 310] width 115 height 12
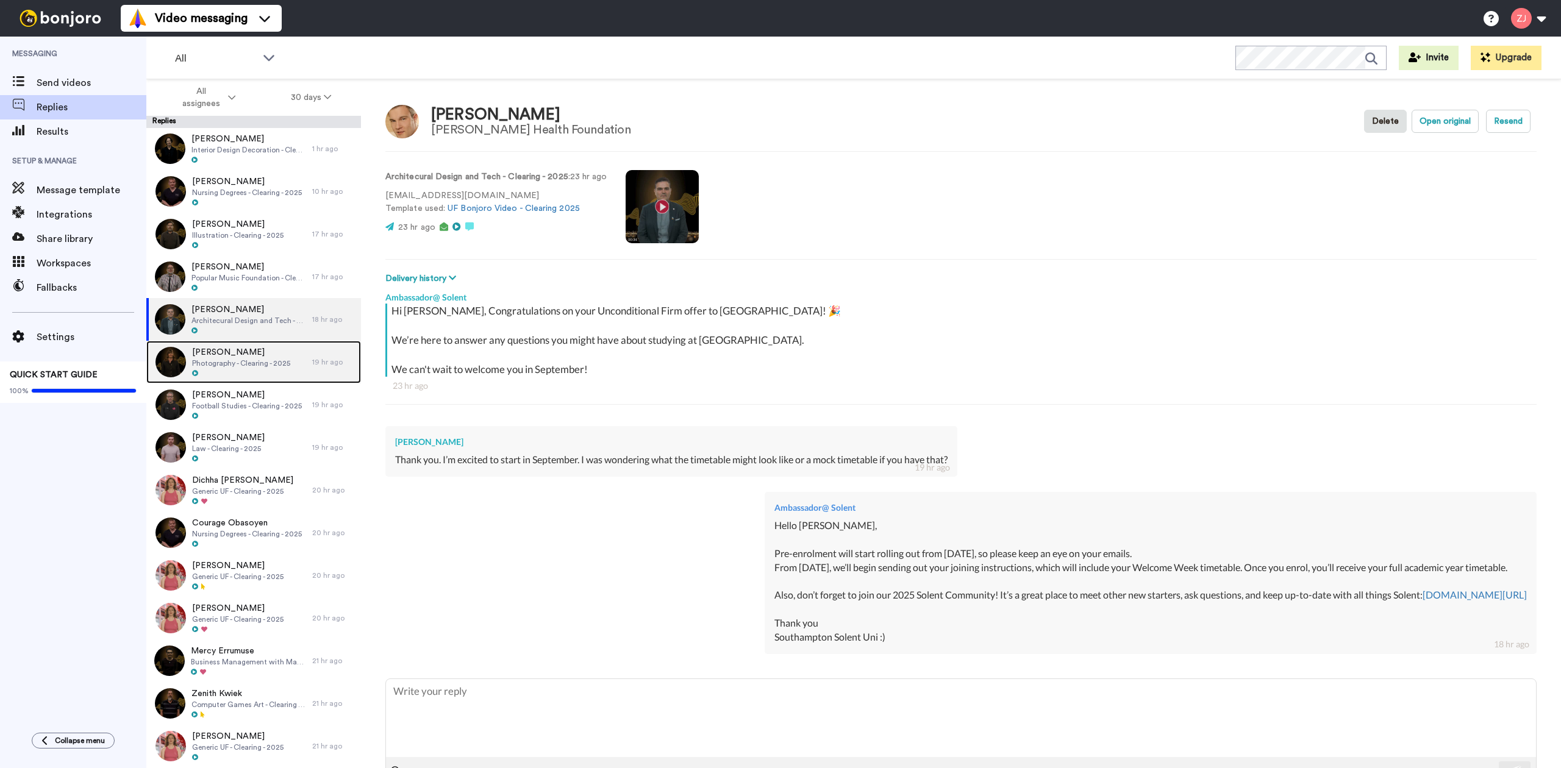
click at [265, 359] on span "Photography - Clearing - 2025" at bounding box center [241, 364] width 98 height 10
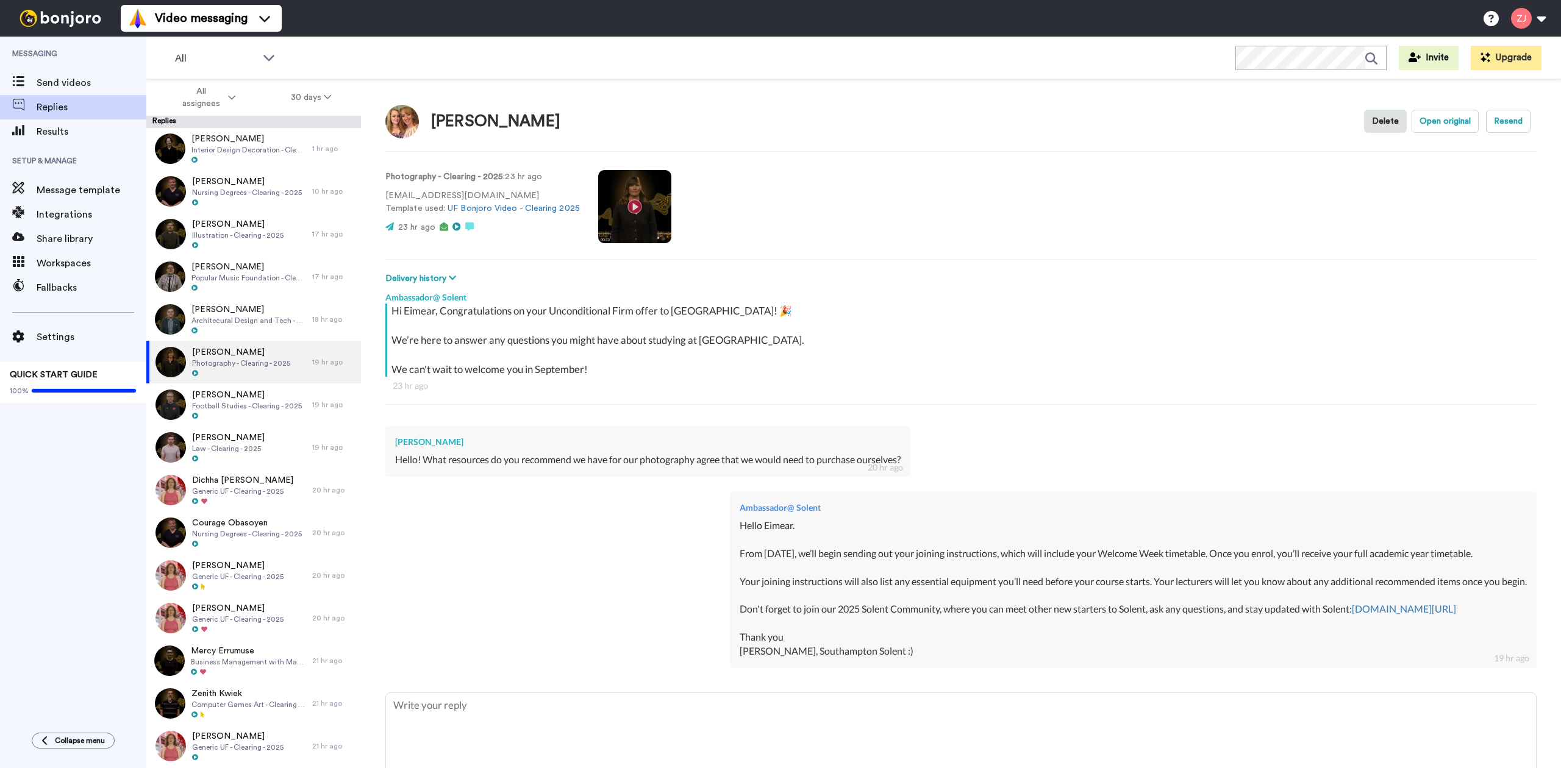
click at [581, 564] on div "Ambassador@ Solent Hello Eimear. From tomorrow, we’ll begin sending out your jo…" at bounding box center [960, 578] width 1151 height 191
click at [246, 410] on span "Football Studies - Clearing - 2025" at bounding box center [247, 406] width 110 height 10
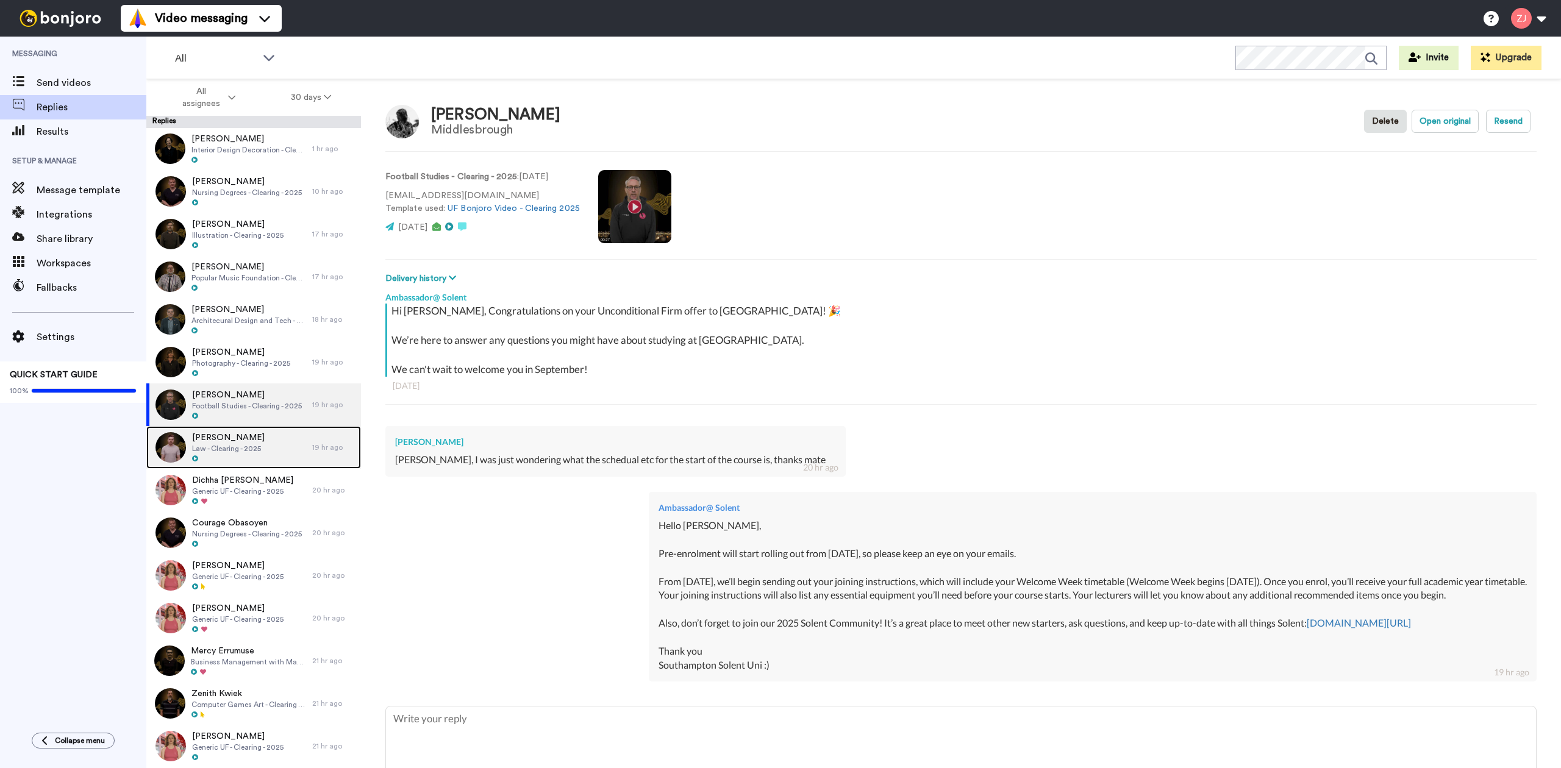
click at [222, 450] on span "Law - Clearing - 2025" at bounding box center [228, 449] width 73 height 10
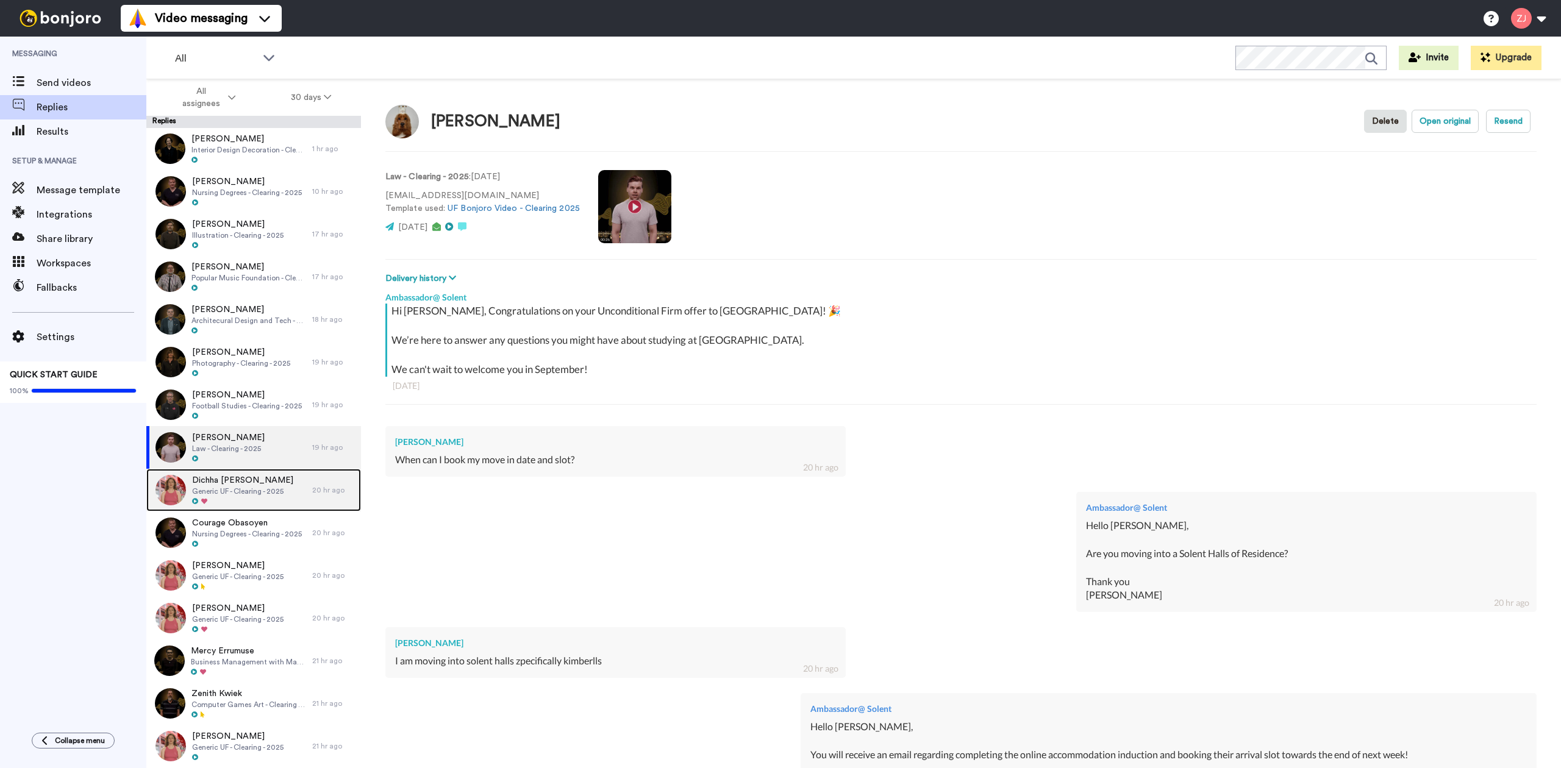
click at [252, 482] on span "Dichha Khadka" at bounding box center [242, 480] width 101 height 12
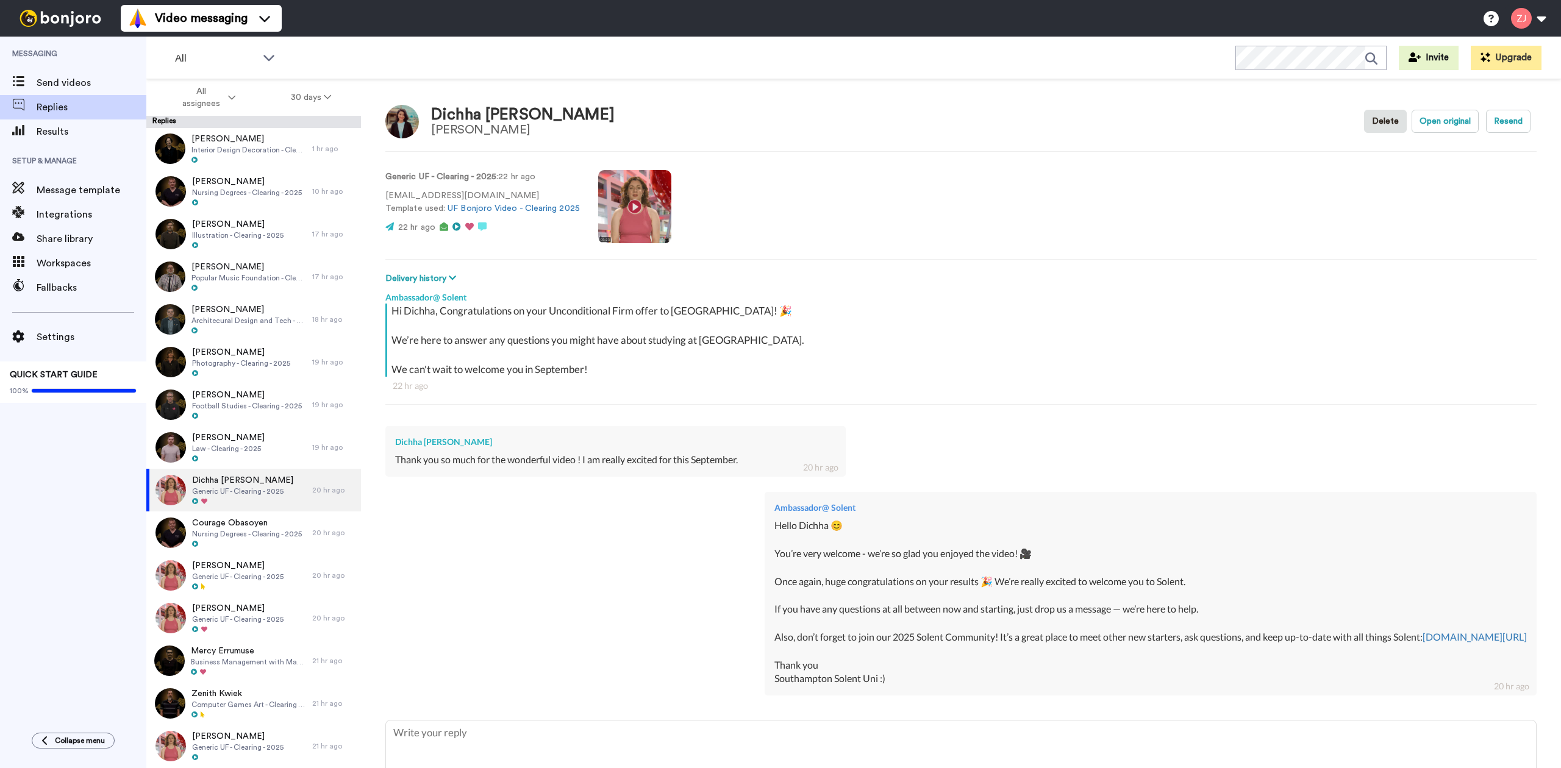
click at [437, 583] on div "Ambassador@ Solent Hello Dichha 😊 You’re very welcome - we’re so glad you enjoy…" at bounding box center [960, 592] width 1151 height 219
click at [271, 527] on span "Courage Obasoyen" at bounding box center [247, 523] width 110 height 12
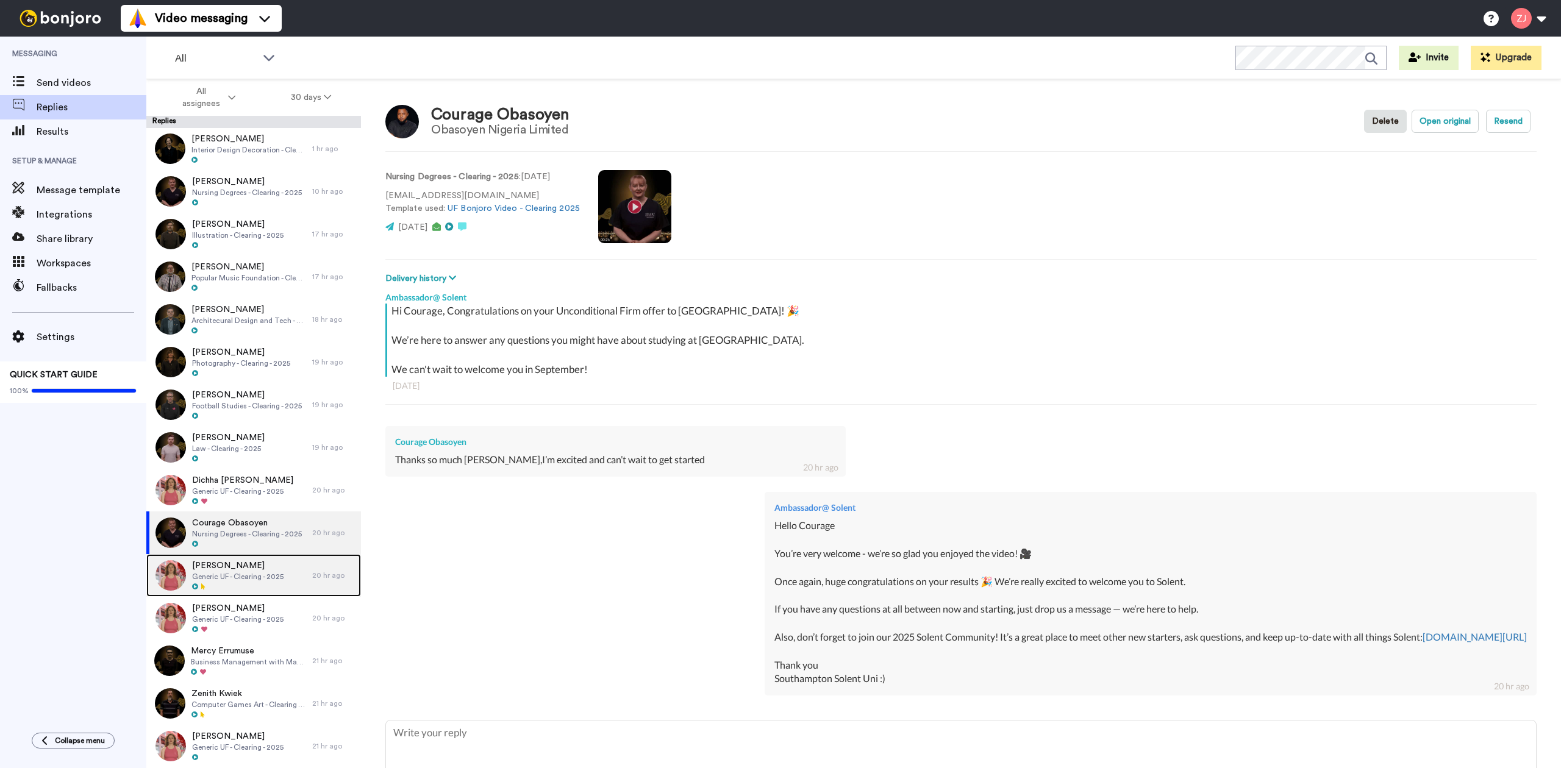
click at [271, 566] on span "Pamella Mhimha" at bounding box center [237, 566] width 91 height 12
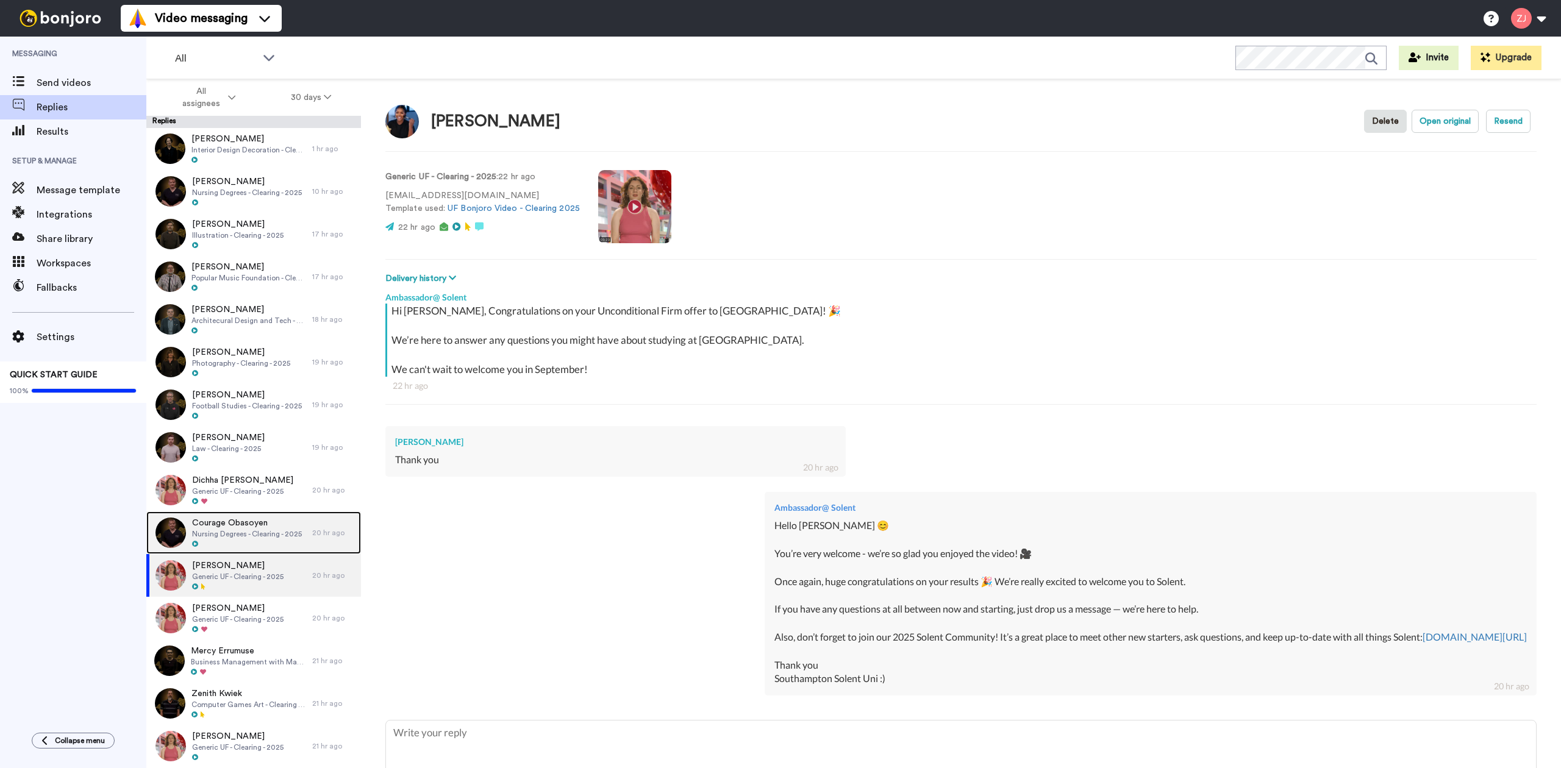
click at [251, 526] on span "Courage Obasoyen" at bounding box center [247, 523] width 110 height 12
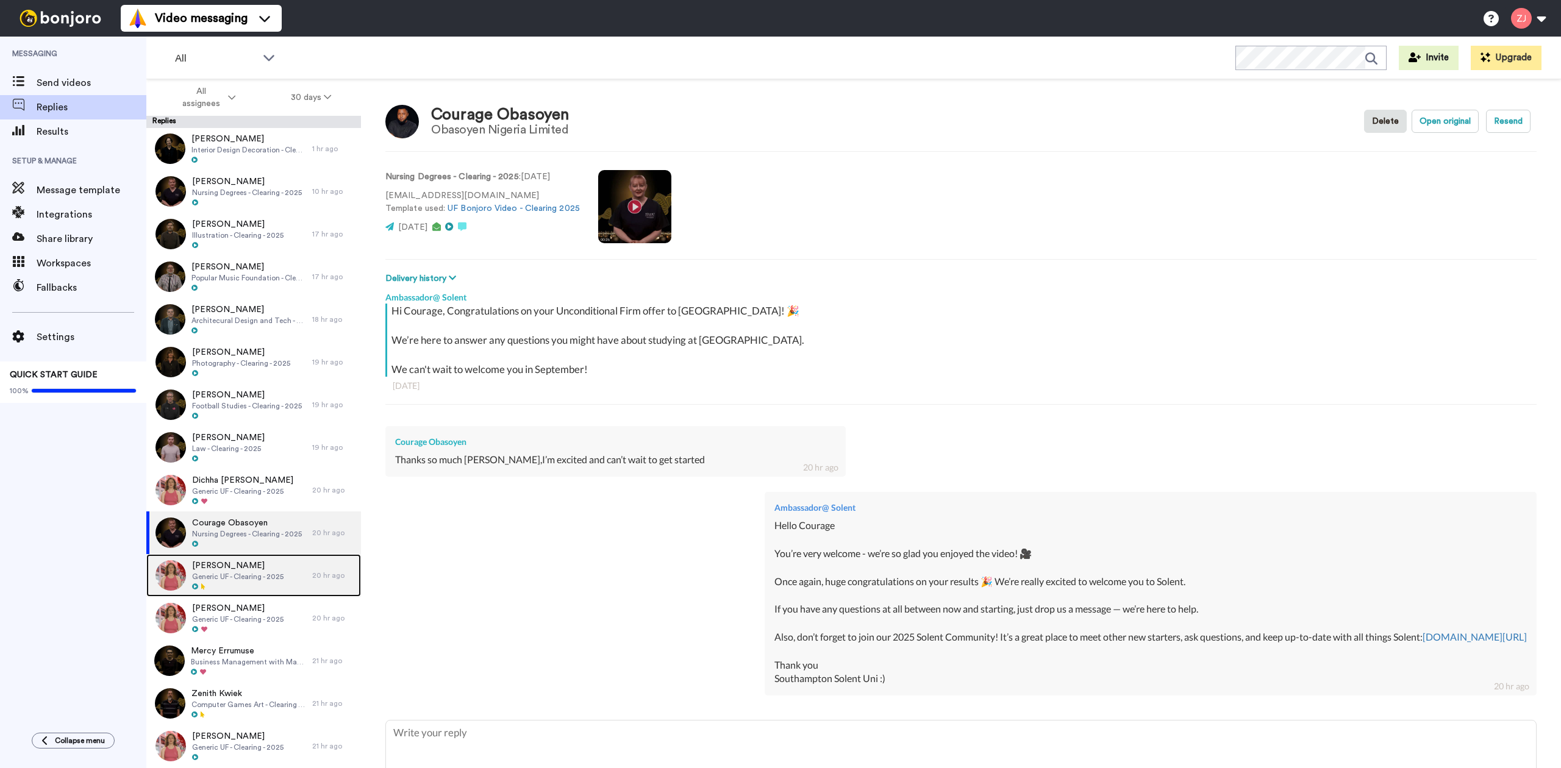
click at [246, 564] on span "Pamella Mhimha" at bounding box center [237, 566] width 91 height 12
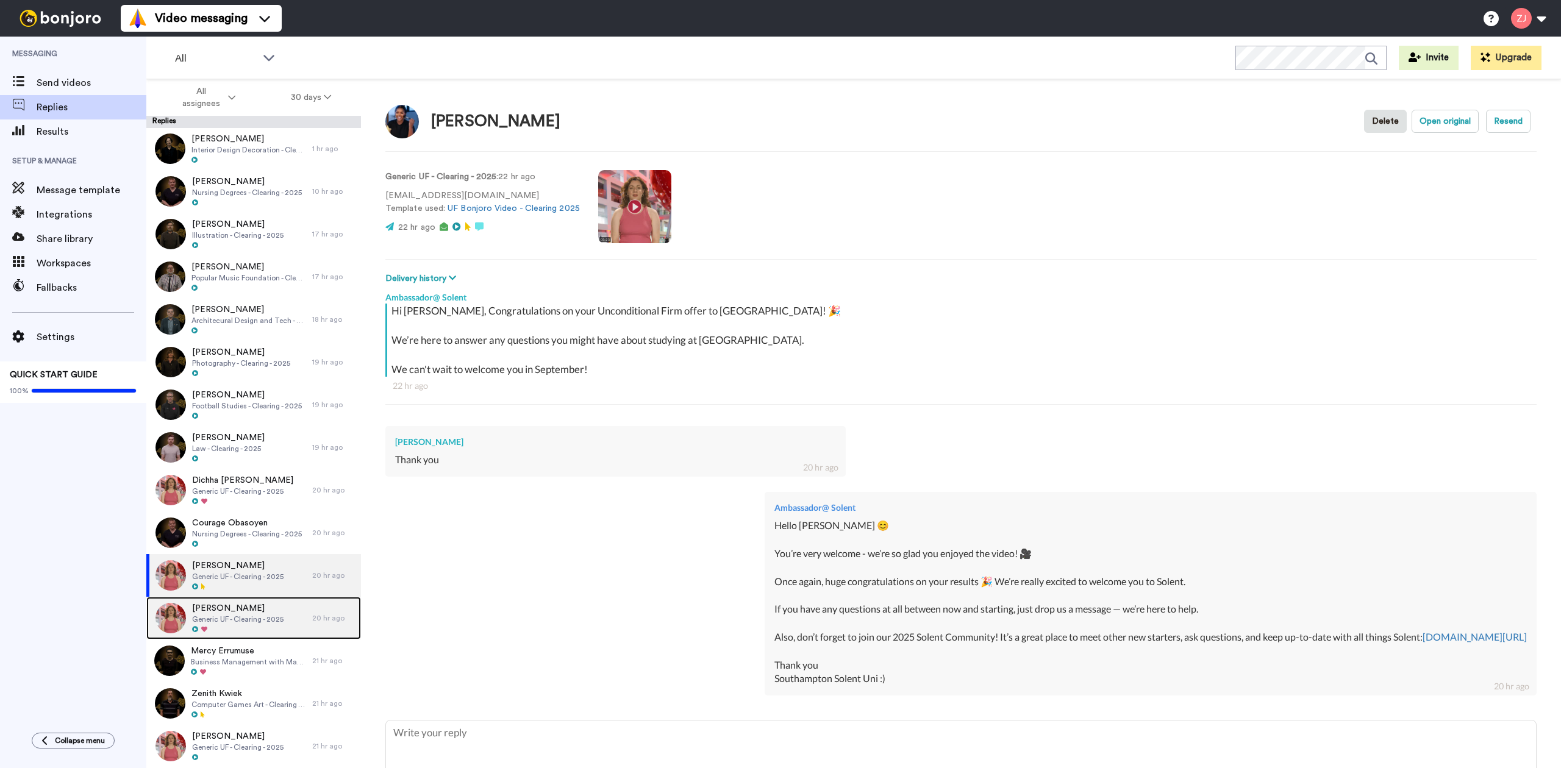
click at [251, 626] on div at bounding box center [237, 630] width 91 height 9
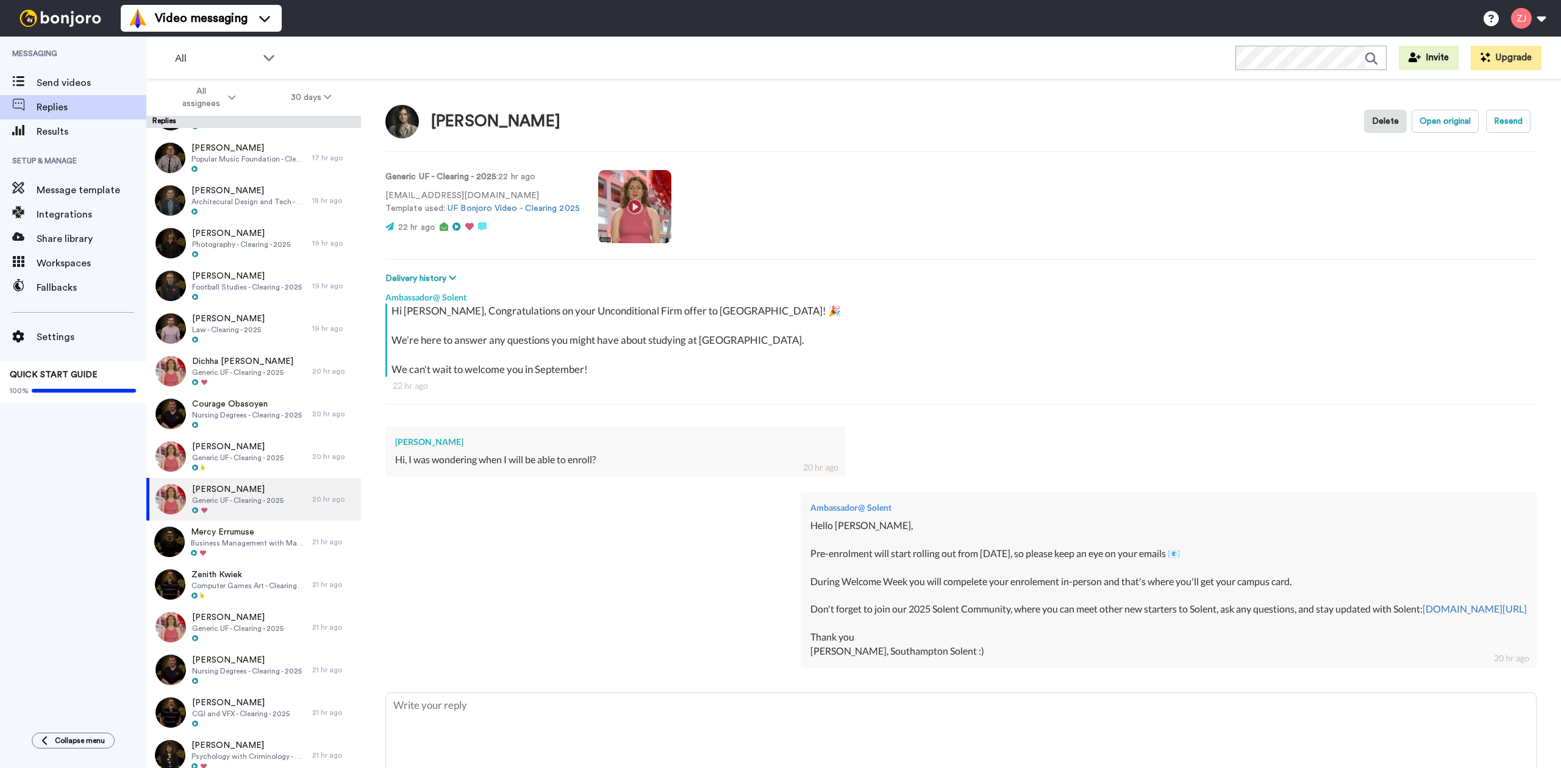
scroll to position [121, 0]
click at [292, 540] on span "Business Management with Marketing - Clearing - 2025" at bounding box center [248, 542] width 115 height 10
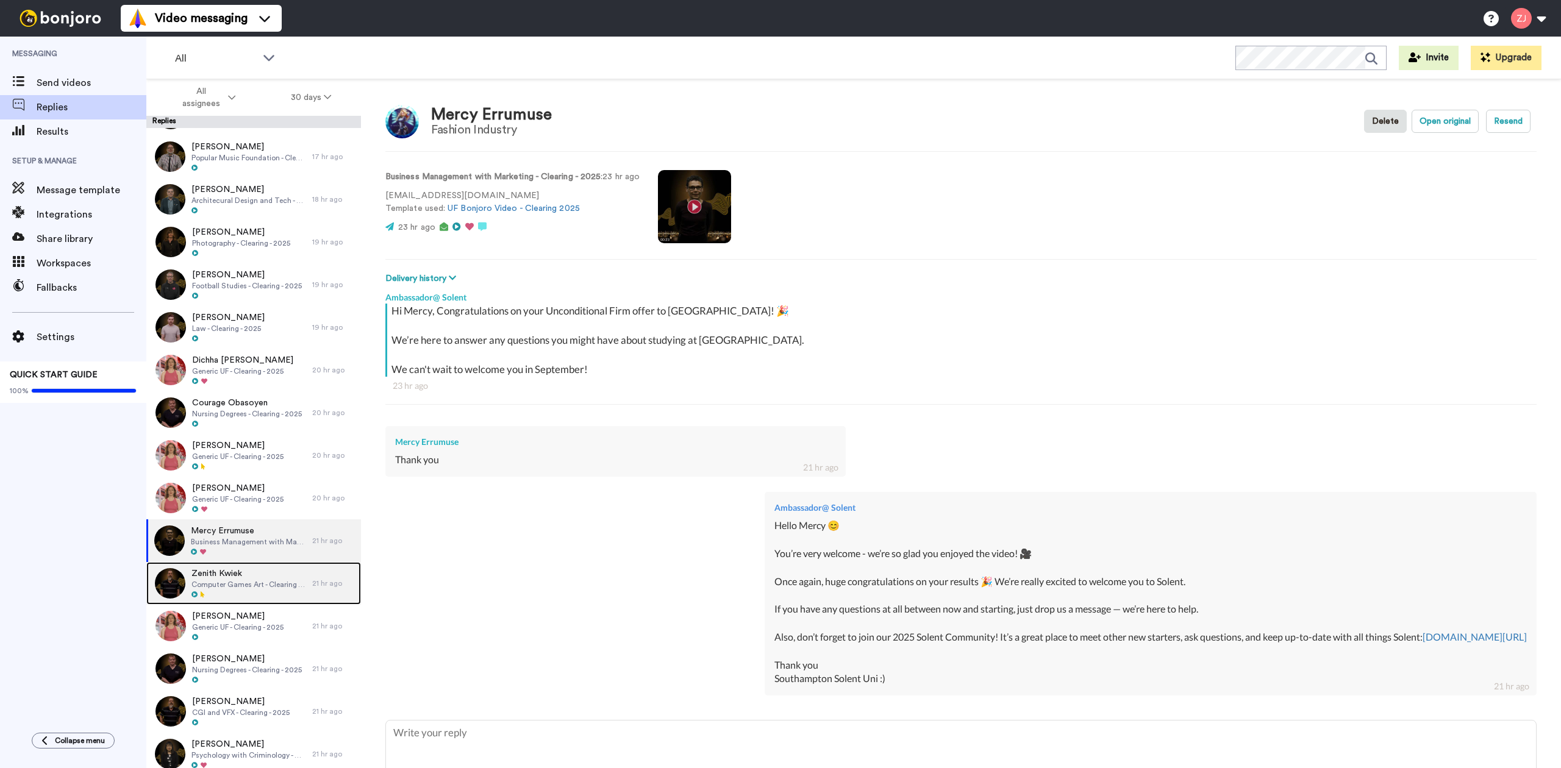
click at [266, 592] on div at bounding box center [248, 595] width 115 height 9
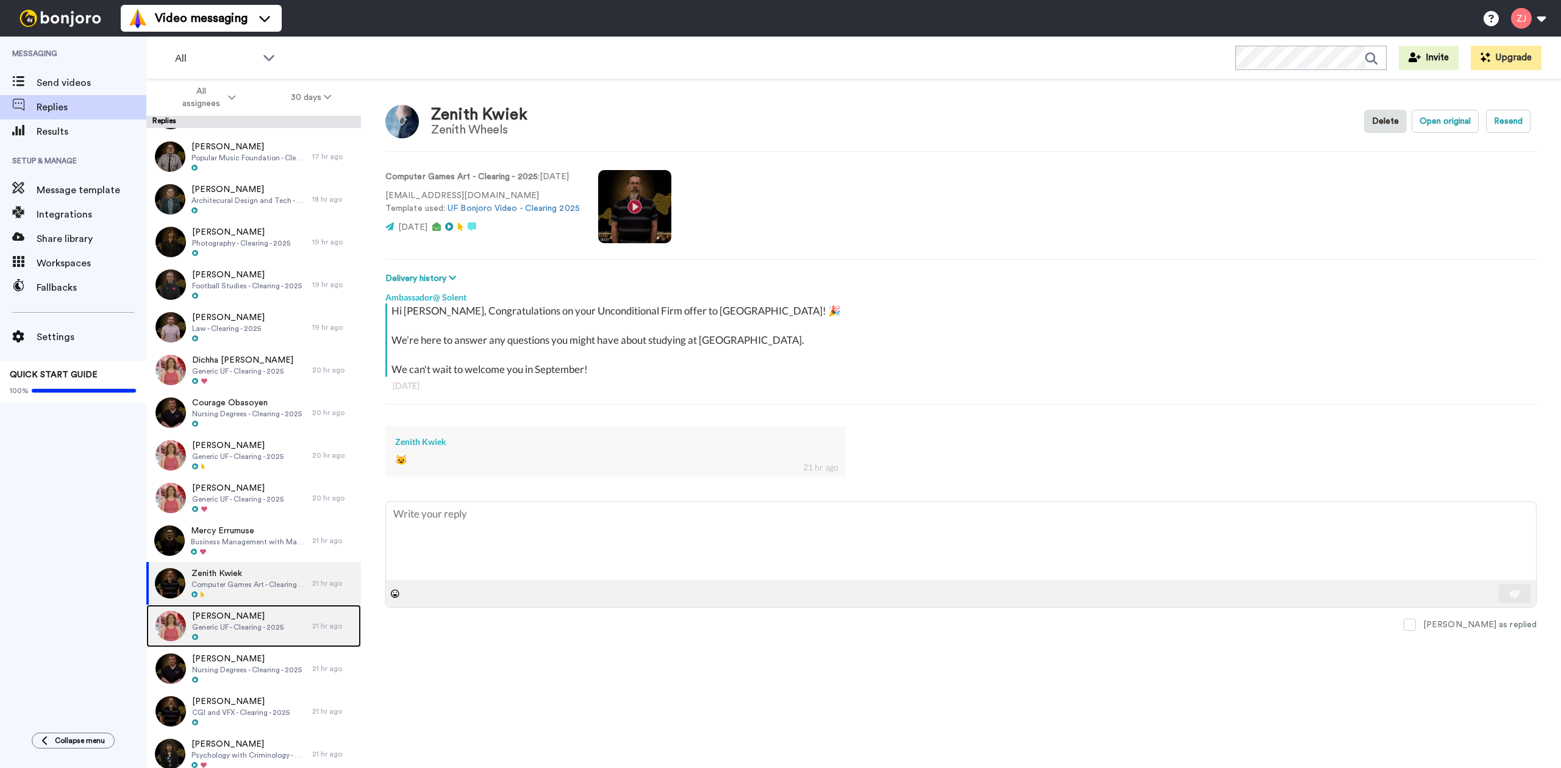
click at [257, 634] on div at bounding box center [237, 638] width 91 height 9
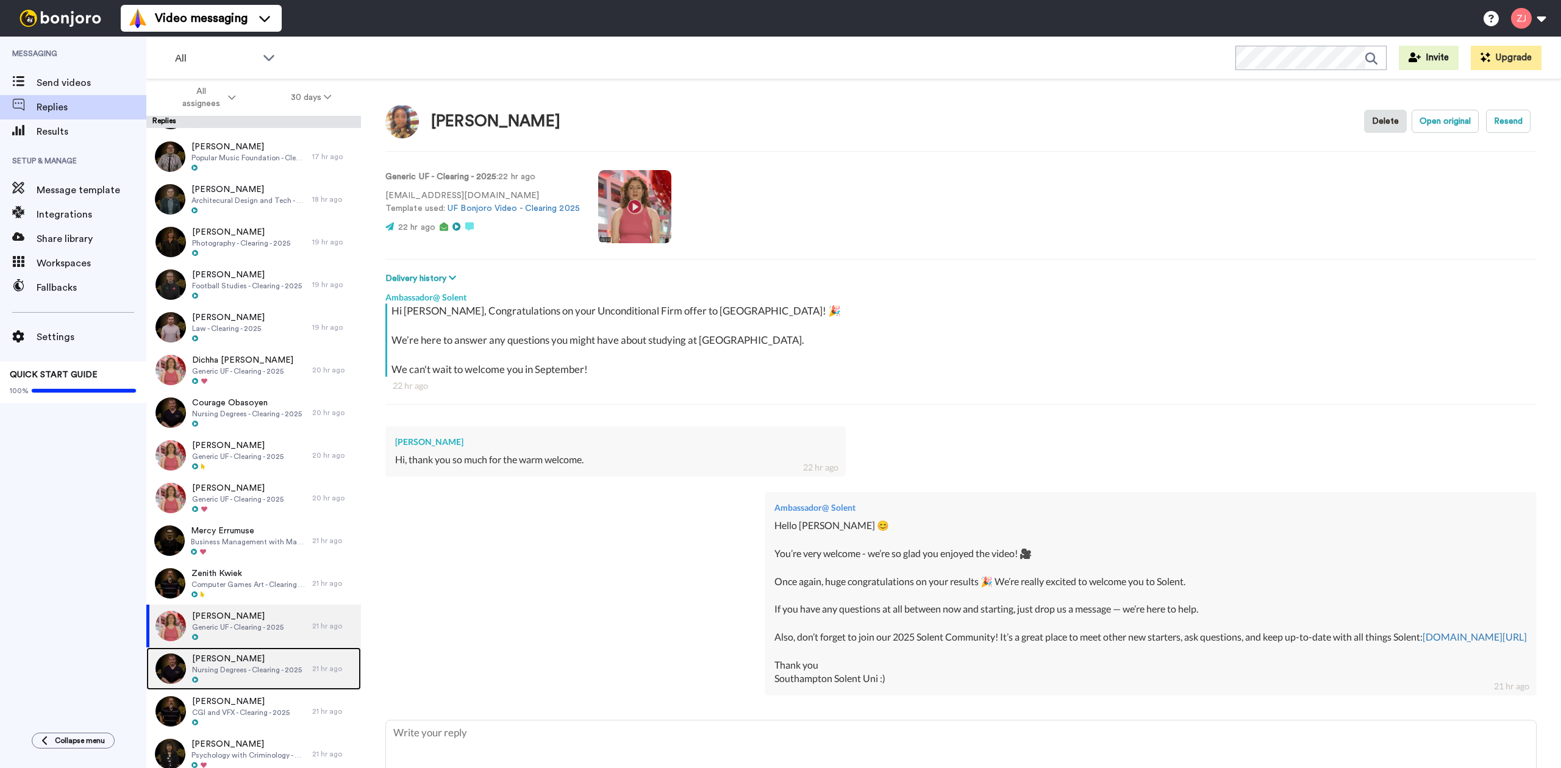
click at [261, 677] on div at bounding box center [247, 680] width 110 height 9
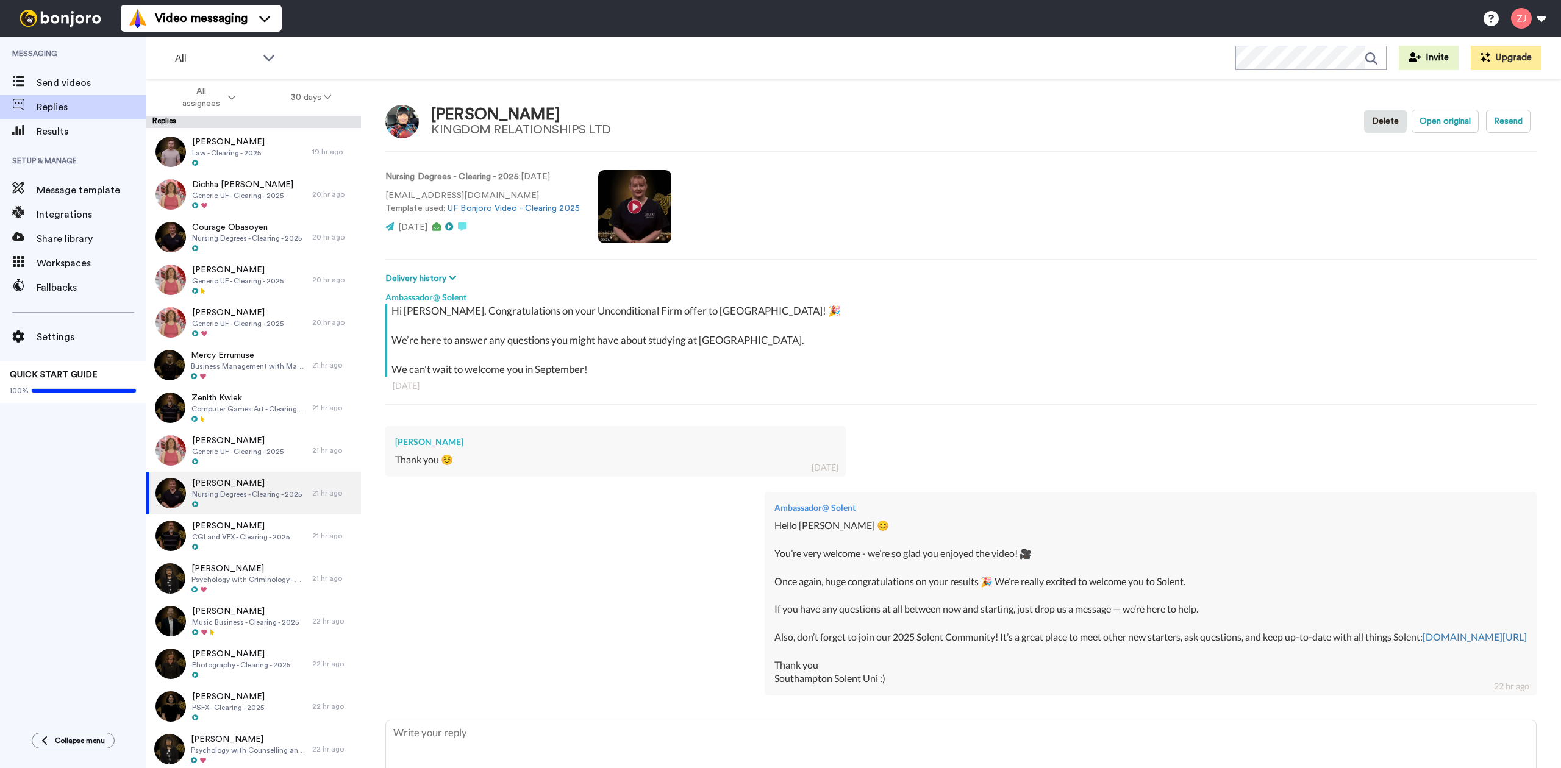
scroll to position [299, 0]
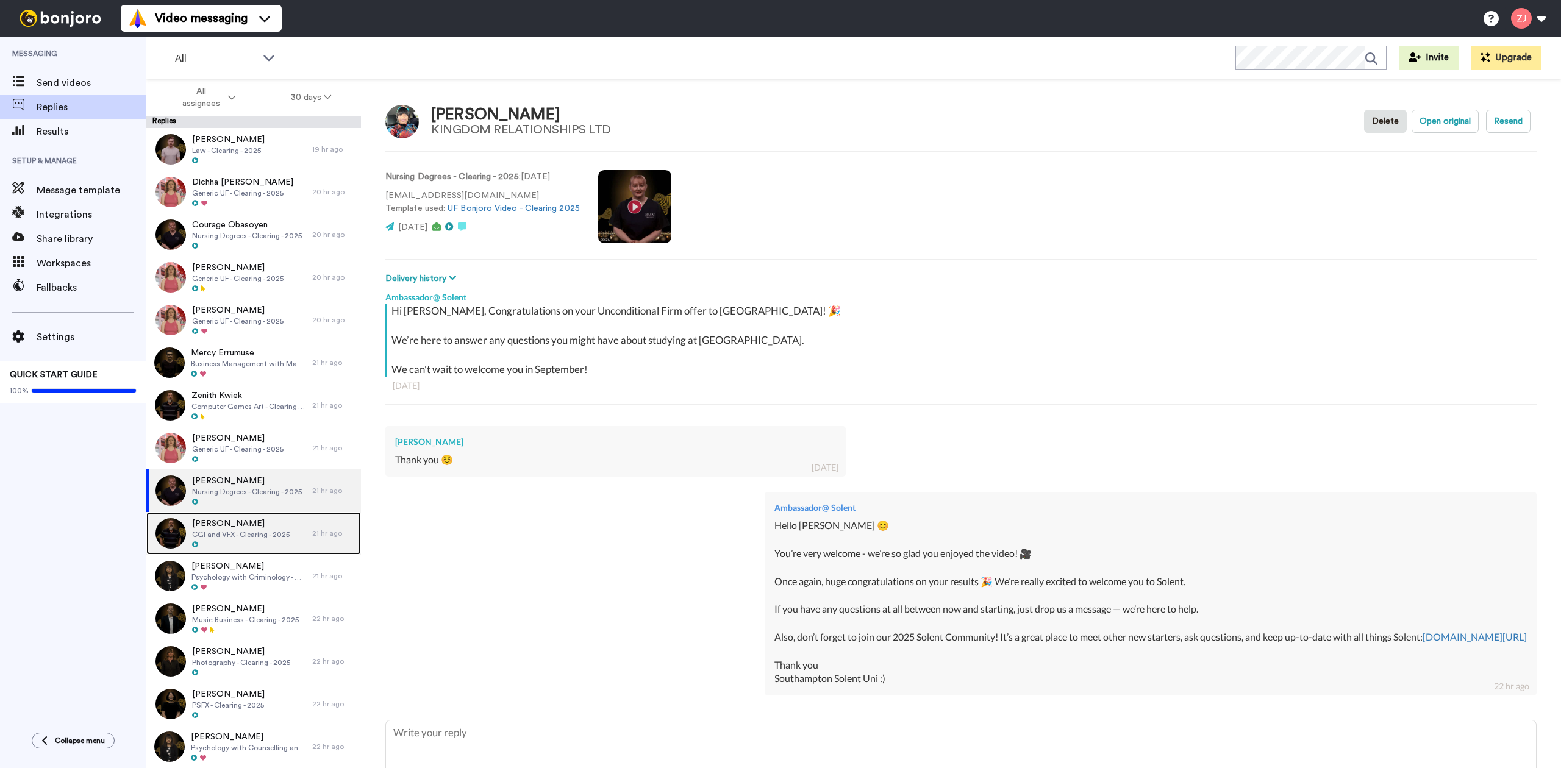
click at [247, 532] on span "CGI and VFX - Clearing - 2025" at bounding box center [241, 535] width 98 height 10
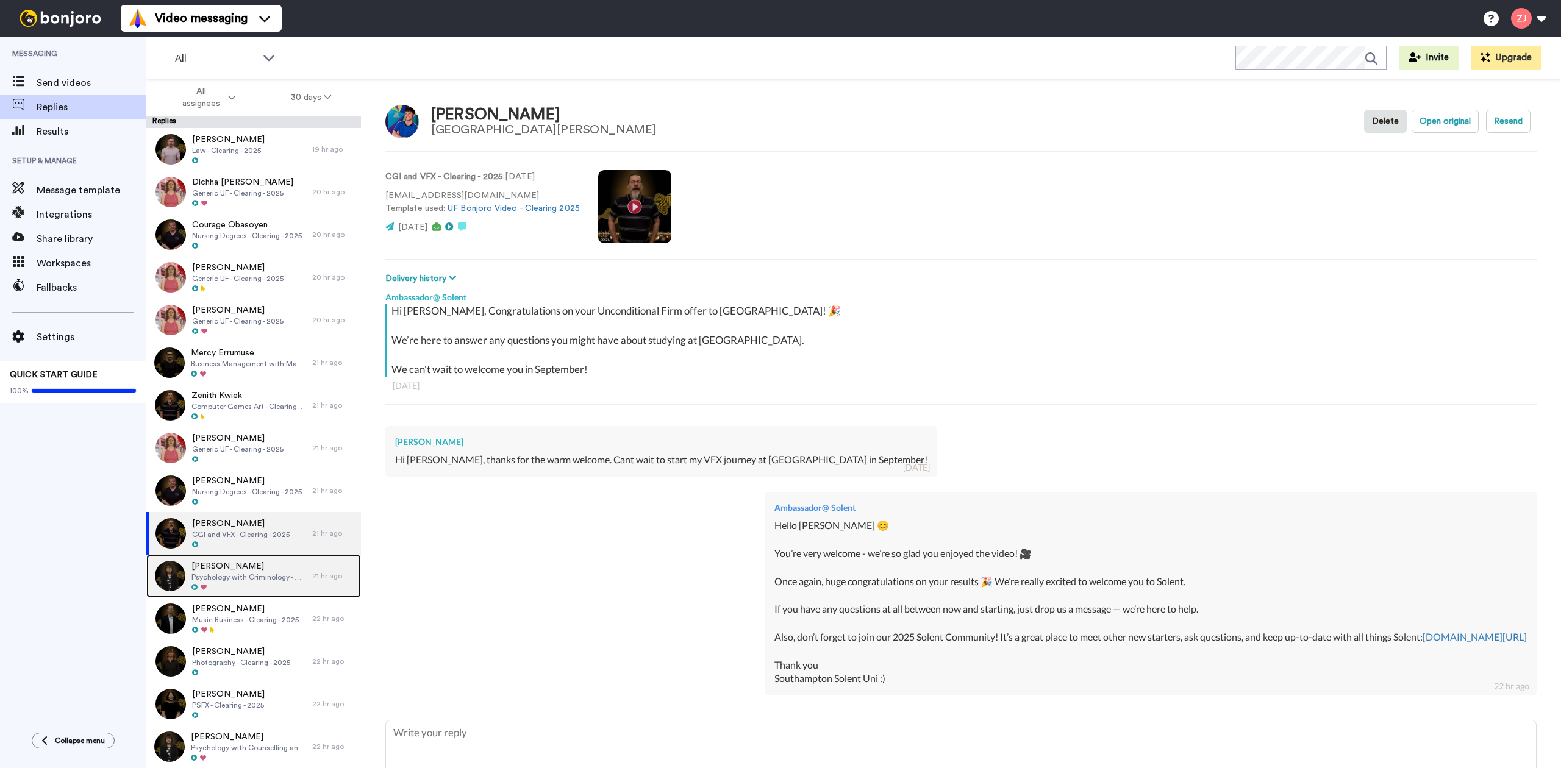
click at [242, 579] on span "Psychology with Criminology - Clearing - 2025" at bounding box center [248, 578] width 115 height 10
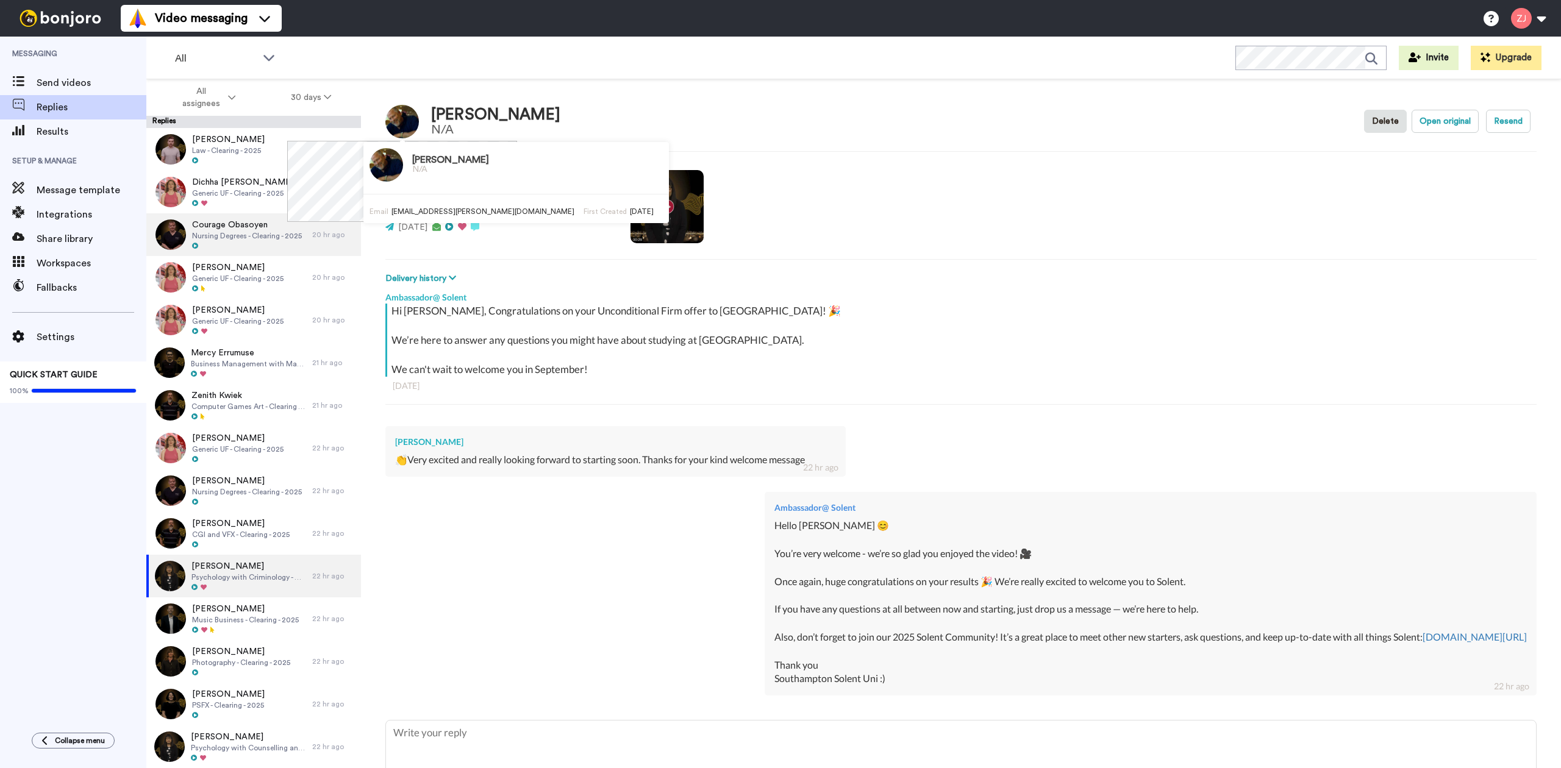
type textarea "x"
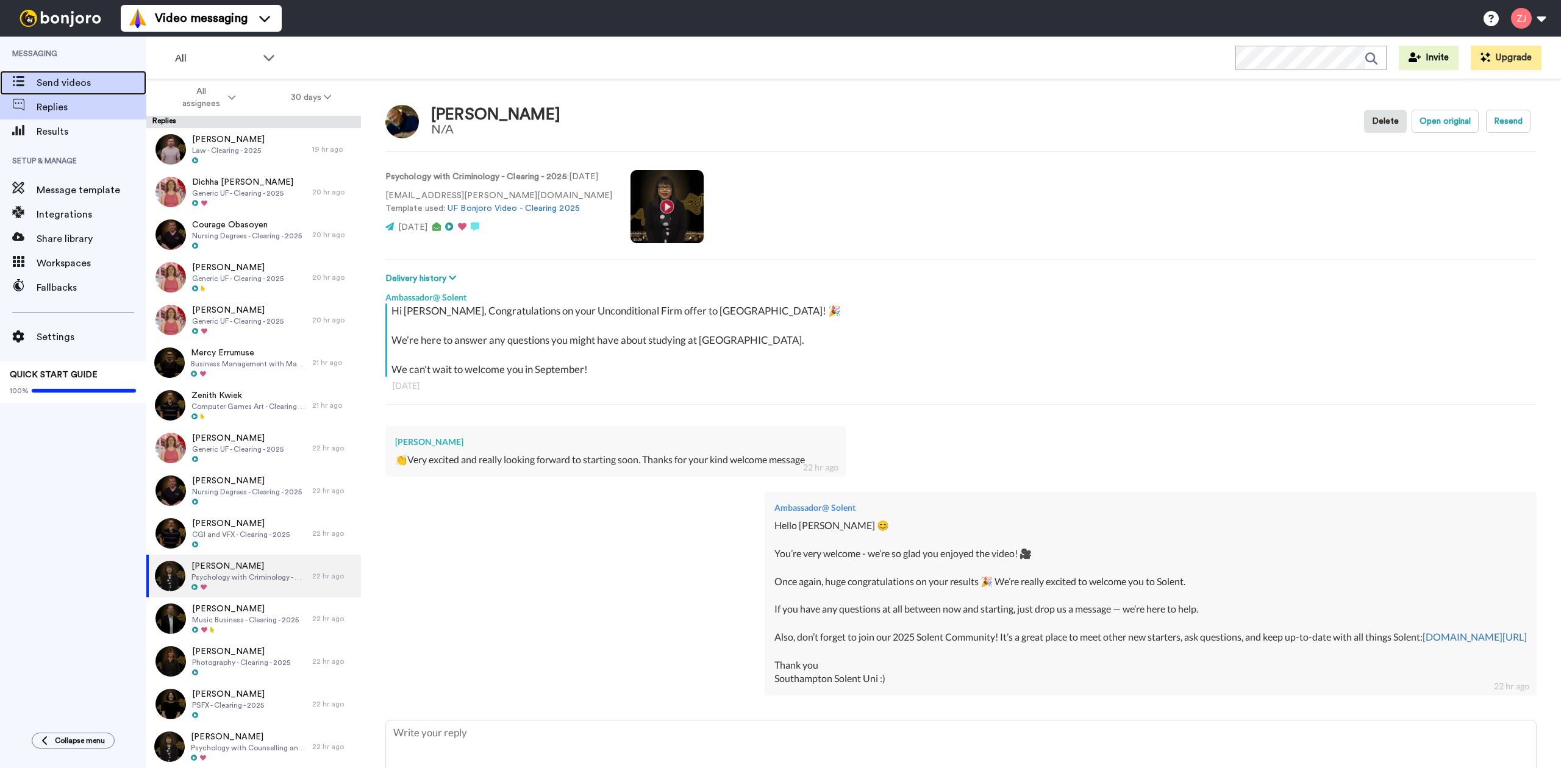
click at [78, 81] on span "Send videos" at bounding box center [92, 83] width 110 height 15
